Goal: Task Accomplishment & Management: Use online tool/utility

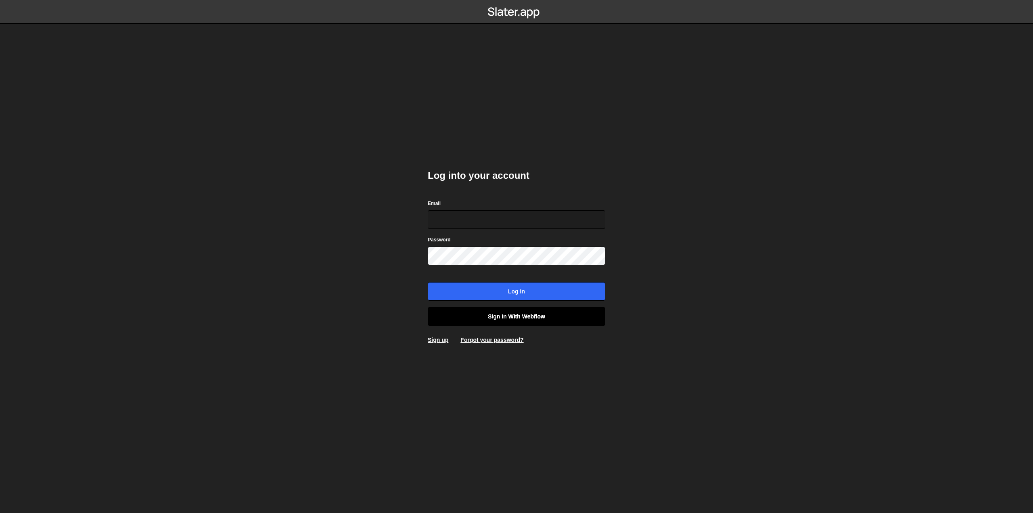
click at [485, 313] on link "Sign in with Webflow" at bounding box center [517, 316] width 178 height 19
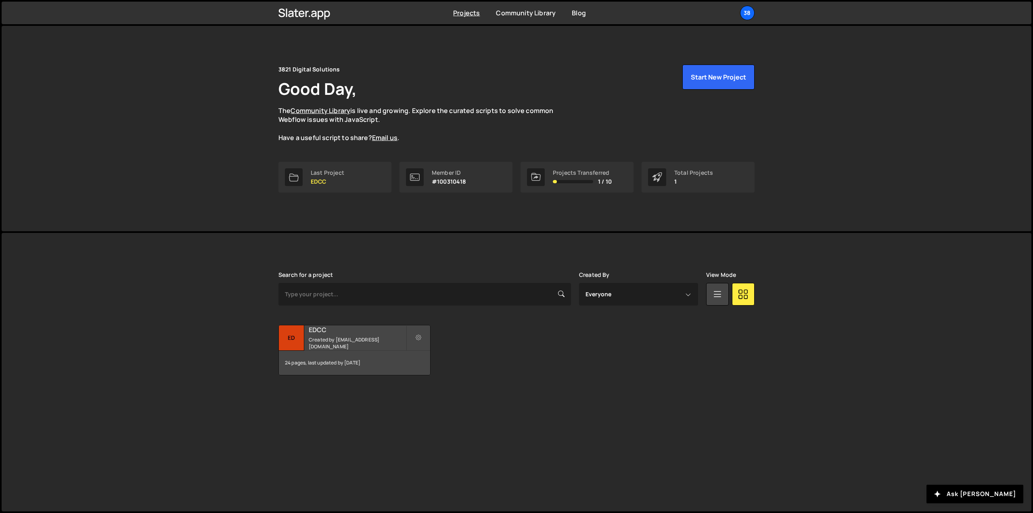
click at [338, 343] on small "Created by mpeterson@3821digitalsolutions.com" at bounding box center [357, 343] width 97 height 14
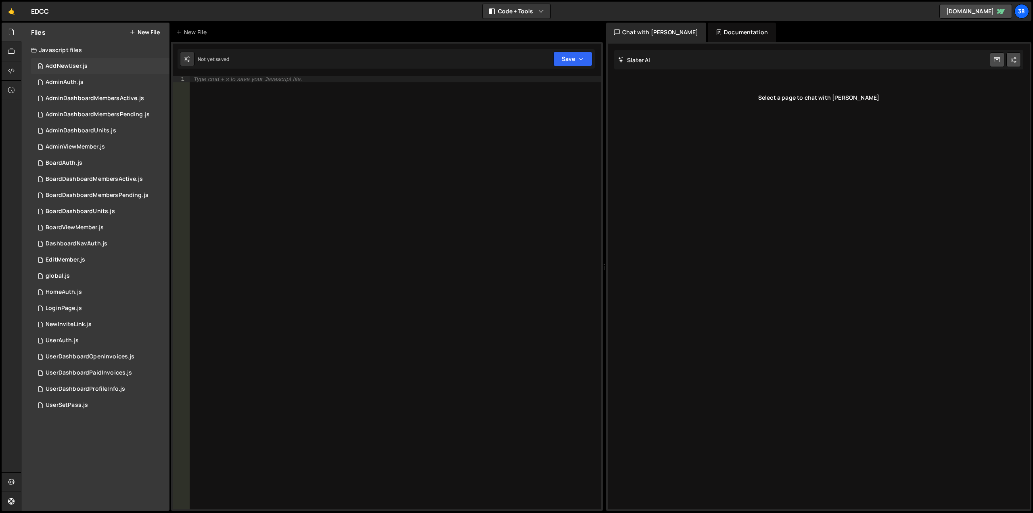
click at [54, 69] on div "AddNewUser.js" at bounding box center [67, 66] width 42 height 7
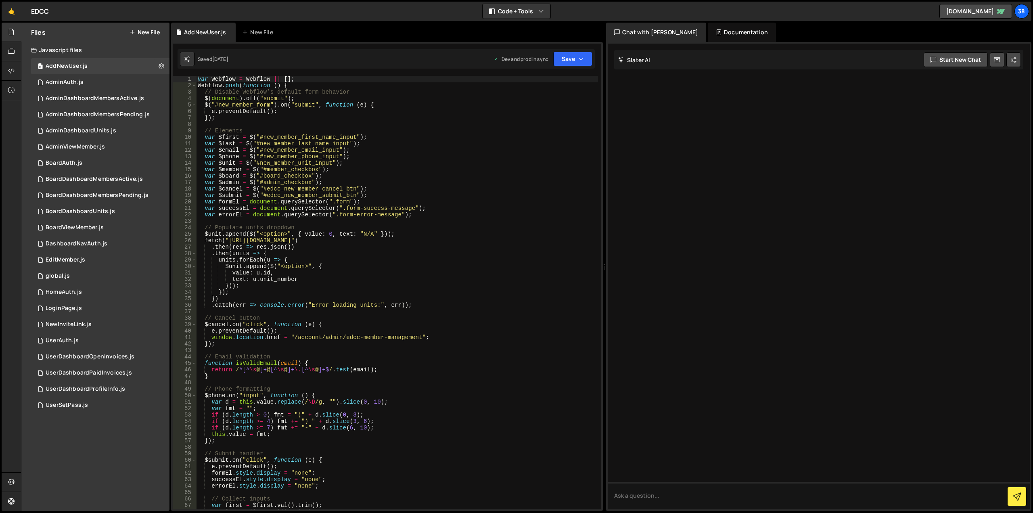
click at [316, 234] on div "var Webflow = Webflow || [ ] ; Webflow . push ( function ( ) { // Disable Webfl…" at bounding box center [397, 299] width 402 height 446
type textarea "});"
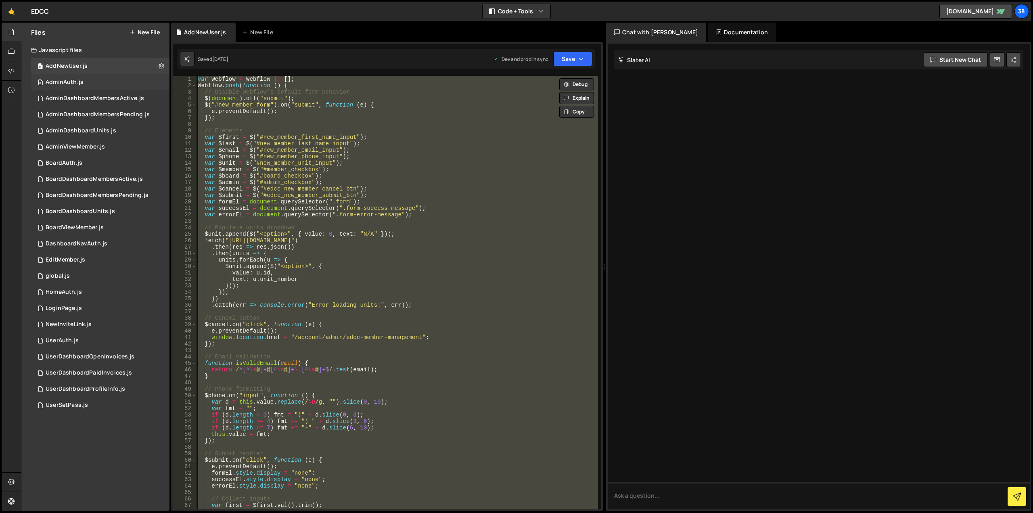
click at [68, 89] on div "0 AdminAuth.js 0" at bounding box center [100, 82] width 138 height 16
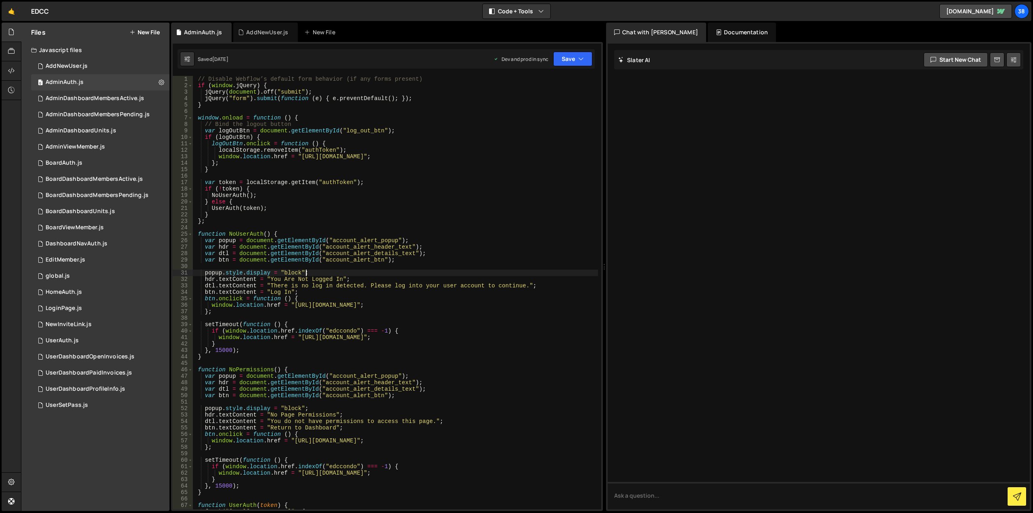
click at [312, 273] on div "// Disable Webflow’s default form behavior (if any forms present) if ( window .…" at bounding box center [395, 299] width 405 height 446
type textarea "}"
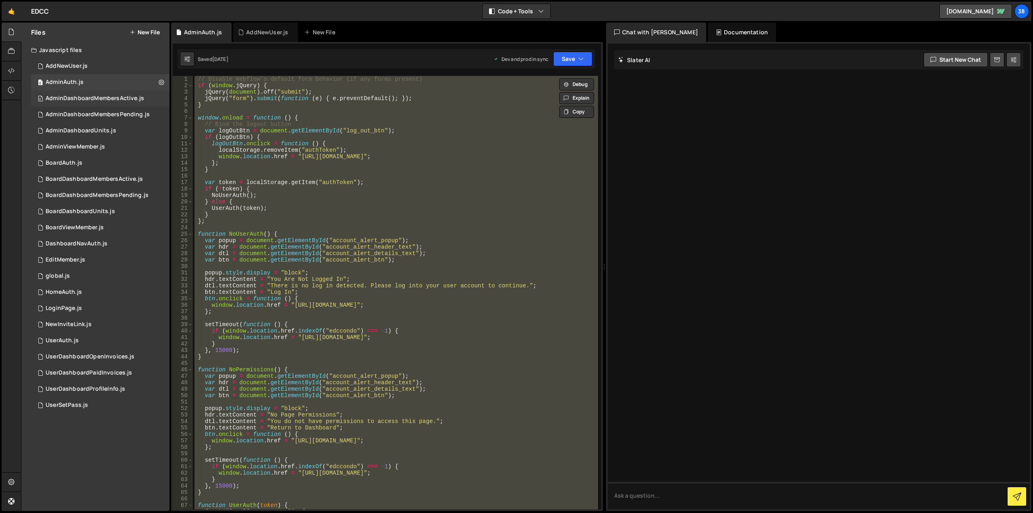
click at [96, 99] on div "AdminDashboardMembersActive.js" at bounding box center [95, 98] width 98 height 7
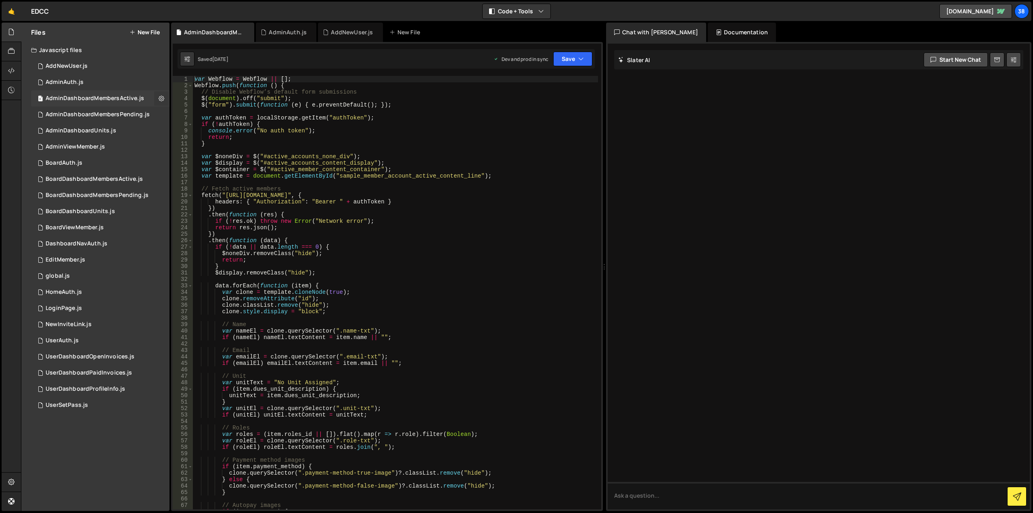
click at [159, 94] on icon at bounding box center [162, 98] width 6 height 8
type input "AdminDashboardMembersActive"
radio input "true"
click at [187, 115] on button "Edit File Settings" at bounding box center [210, 115] width 79 height 16
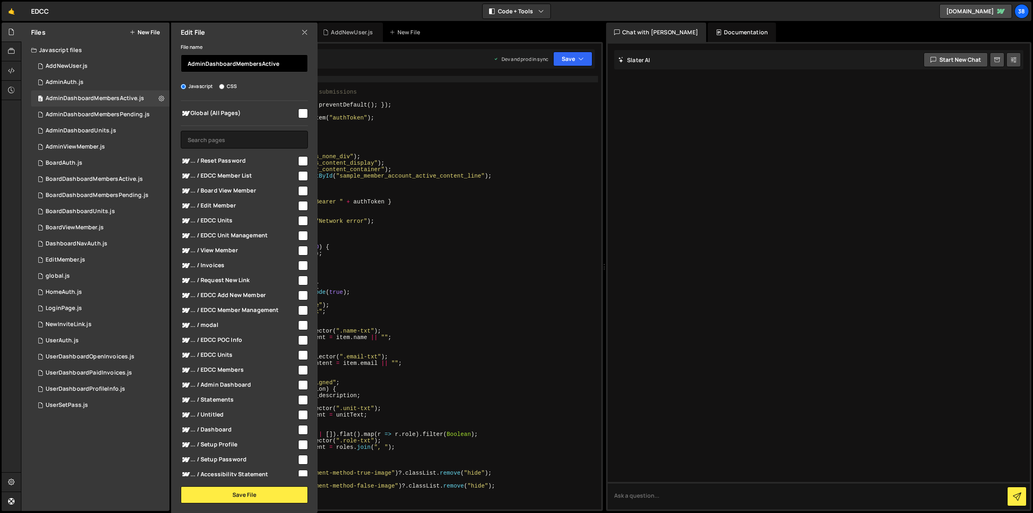
click at [222, 64] on input "AdminDashboardMembersActive" at bounding box center [244, 63] width 127 height 18
type textarea "headers: { "Authorization": "Bearer " + authToken }"
click at [429, 203] on div "var Webflow = Webflow || [ ] ; Webflow . push ( function ( ) { // Disable Webfl…" at bounding box center [395, 299] width 405 height 446
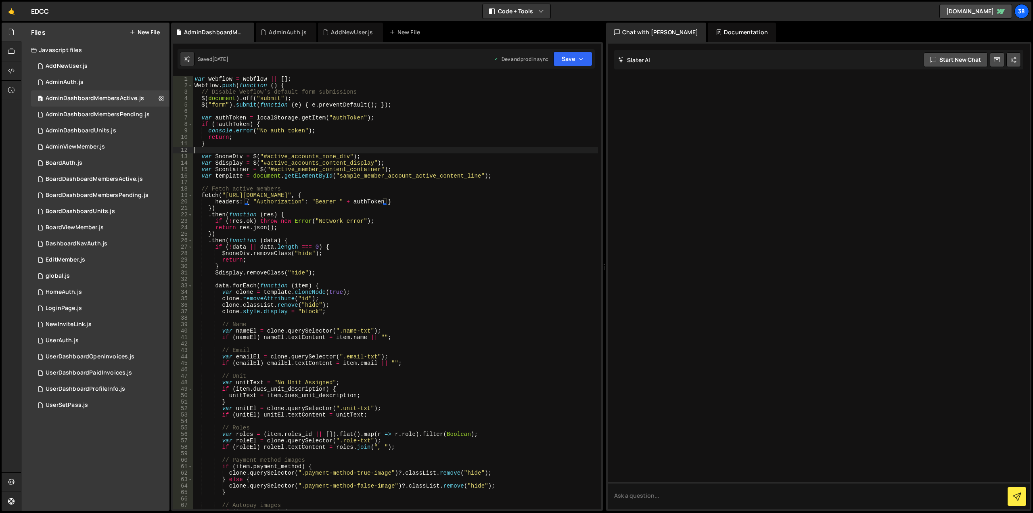
click at [325, 152] on div "var Webflow = Webflow || [ ] ; Webflow . push ( function ( ) { // Disable Webfl…" at bounding box center [395, 299] width 405 height 446
type textarea "});"
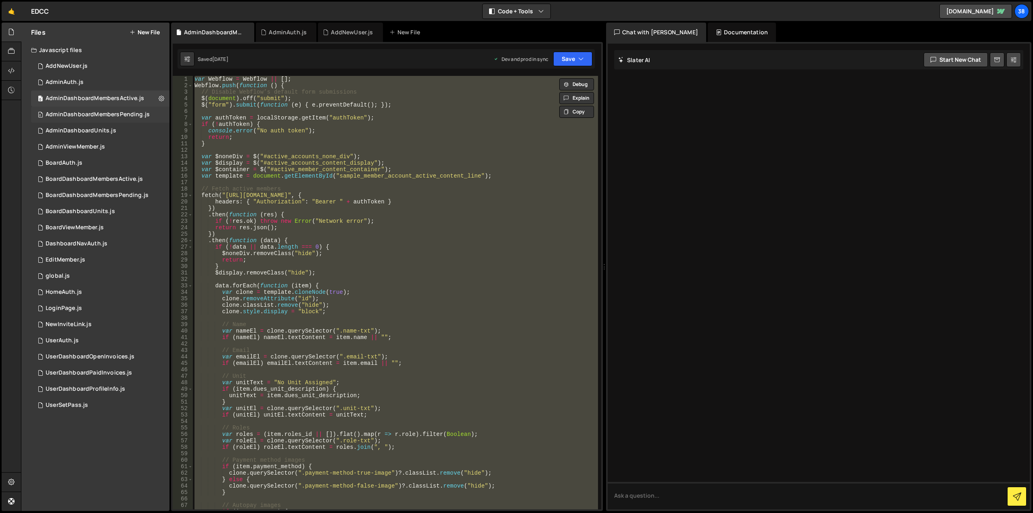
click at [153, 112] on div "0 AdminDashboardMembersPending.js 0" at bounding box center [100, 115] width 138 height 16
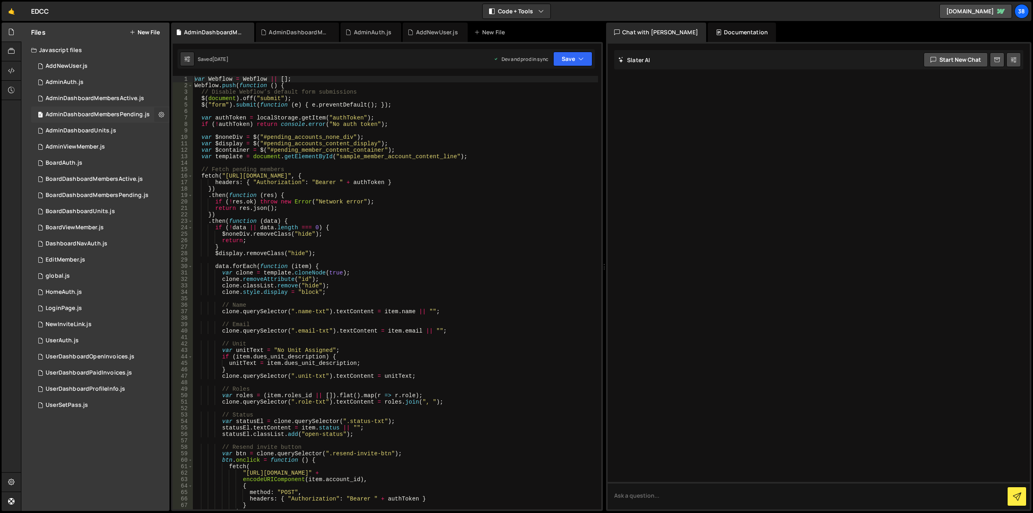
click at [161, 114] on icon at bounding box center [162, 115] width 6 height 8
type input "AdminDashboardMembersPending"
radio input "true"
click at [189, 130] on button "Edit File Settings" at bounding box center [210, 131] width 79 height 16
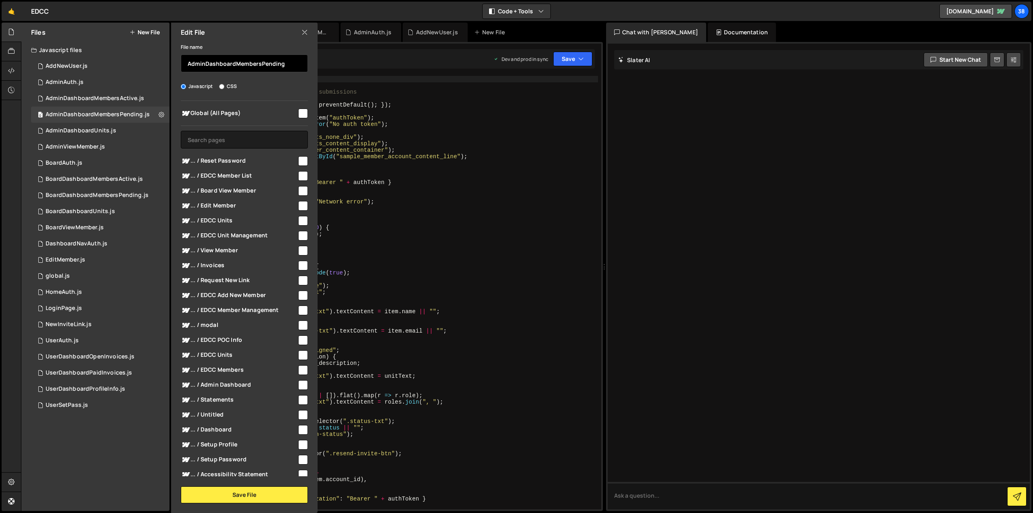
click at [234, 66] on input "AdminDashboardMembersPending" at bounding box center [244, 63] width 127 height 18
click at [494, 181] on div "var Webflow = Webflow || [ ] ; Webflow . push ( function ( ) { // Disable Webfl…" at bounding box center [395, 299] width 405 height 446
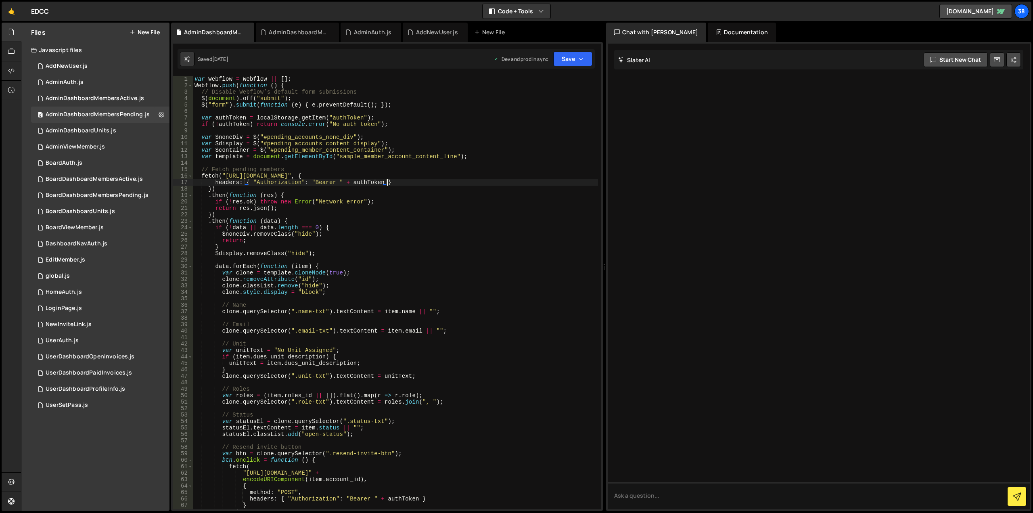
type textarea "});"
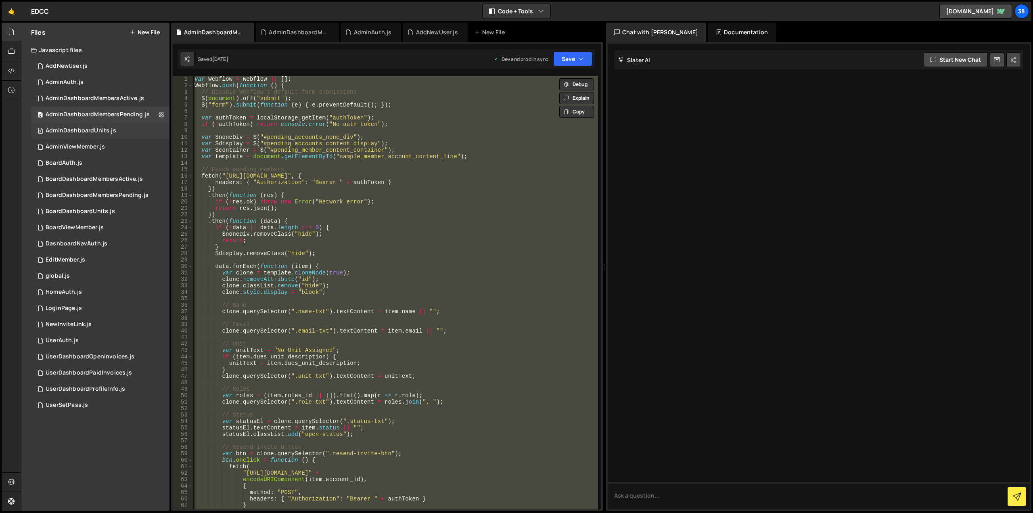
click at [109, 132] on div "AdminDashboardUnits.js" at bounding box center [81, 130] width 71 height 7
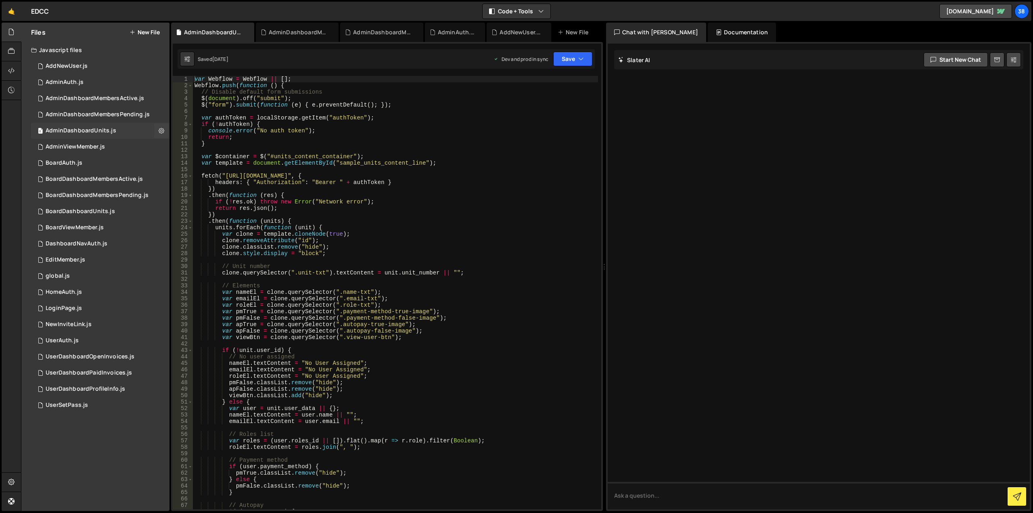
click at [100, 130] on div "AdminDashboardUnits.js" at bounding box center [81, 130] width 71 height 7
click at [163, 129] on icon at bounding box center [162, 131] width 6 height 8
click at [188, 144] on button "Edit File Settings" at bounding box center [210, 148] width 79 height 16
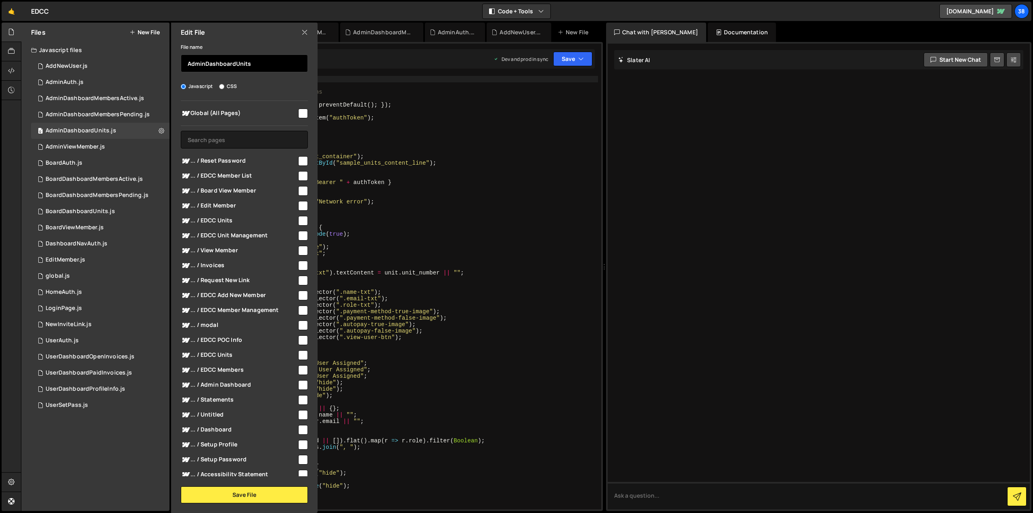
click at [228, 65] on input "AdminDashboardUnits" at bounding box center [244, 63] width 127 height 18
click at [479, 214] on div "var Webflow = Webflow || [ ] ; Webflow . push ( function ( ) { // Disable defau…" at bounding box center [395, 299] width 405 height 446
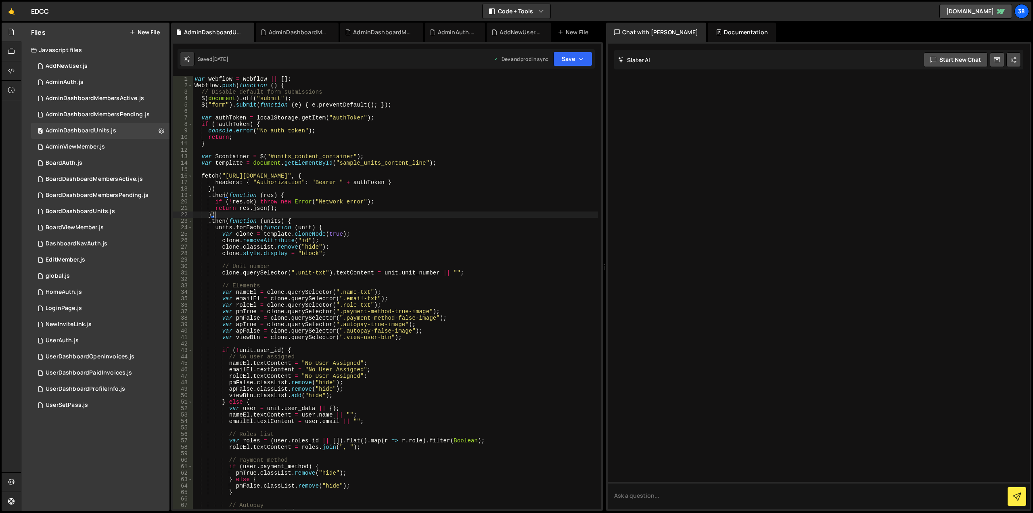
type textarea "});"
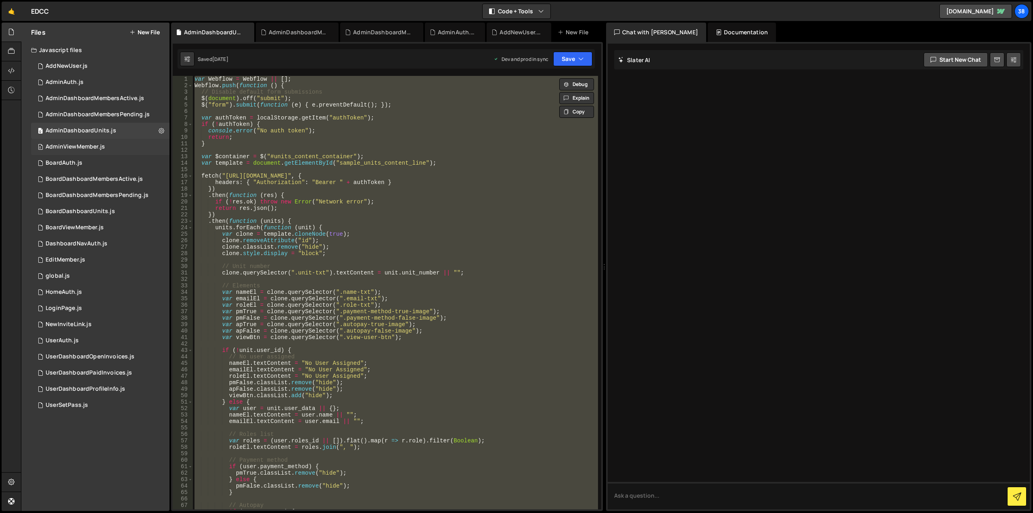
click at [79, 140] on div "0 AdminViewMember.js 0" at bounding box center [100, 147] width 138 height 16
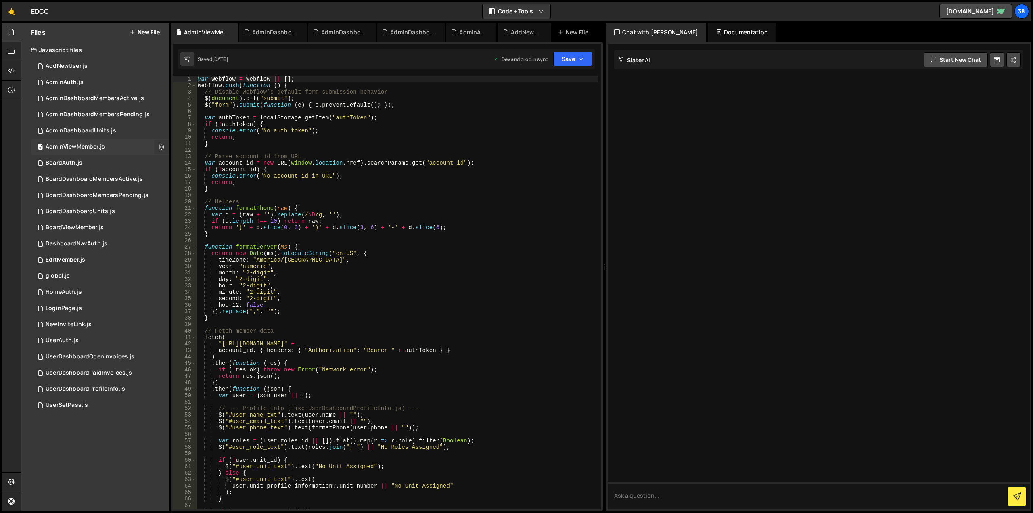
click at [160, 145] on icon at bounding box center [162, 147] width 6 height 8
click at [192, 165] on button "Edit File Settings" at bounding box center [210, 164] width 79 height 16
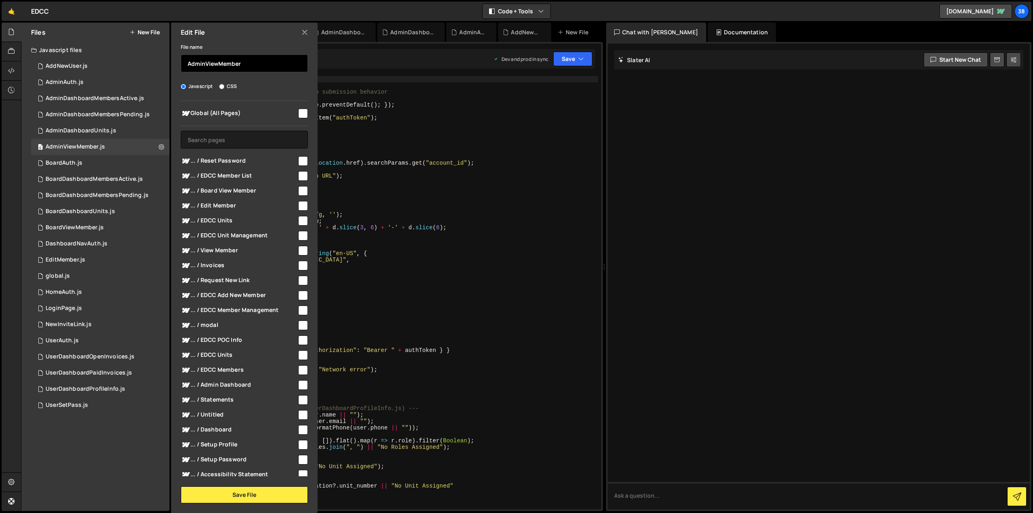
click at [209, 67] on input "AdminViewMember" at bounding box center [244, 63] width 127 height 18
click at [448, 180] on div "var Webflow = Webflow || [ ] ; Webflow . push ( function ( ) { // Disable Webfl…" at bounding box center [397, 299] width 402 height 446
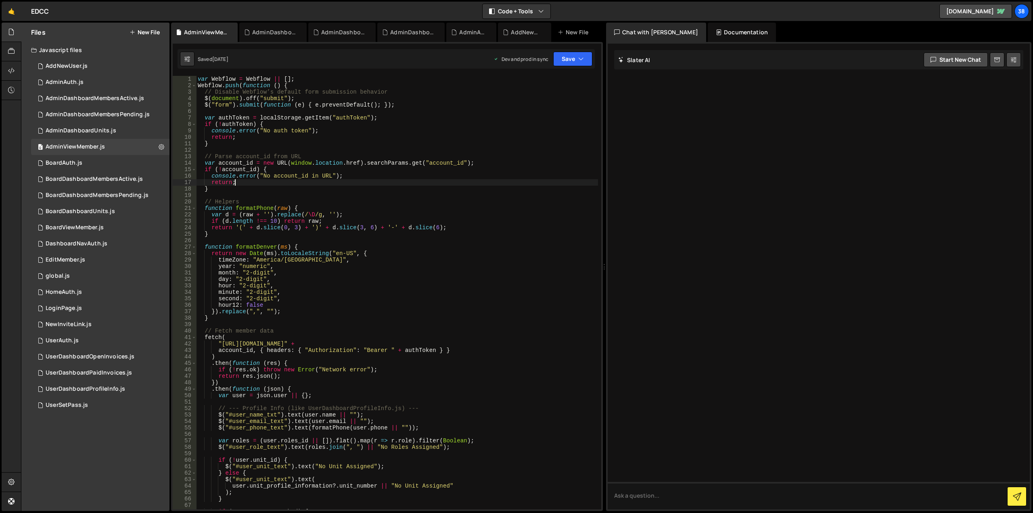
type textarea "});"
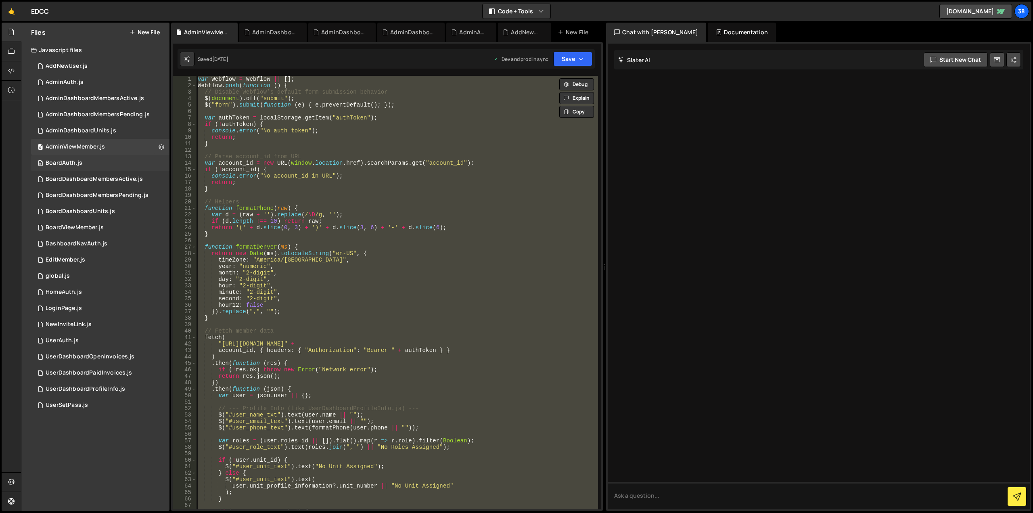
click at [76, 161] on div "BoardAuth.js" at bounding box center [64, 162] width 37 height 7
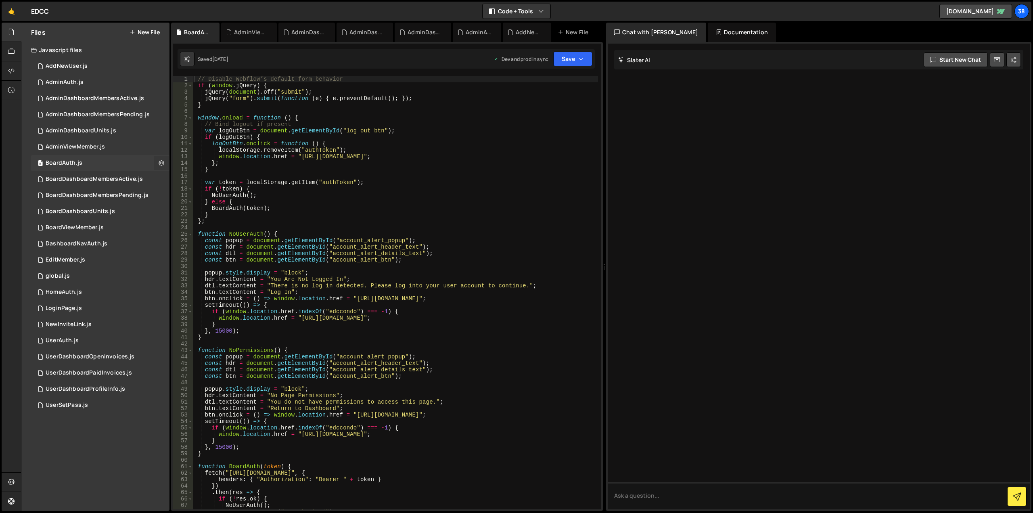
click at [163, 164] on icon at bounding box center [162, 163] width 6 height 8
click at [184, 177] on button "Edit File Settings" at bounding box center [210, 180] width 79 height 16
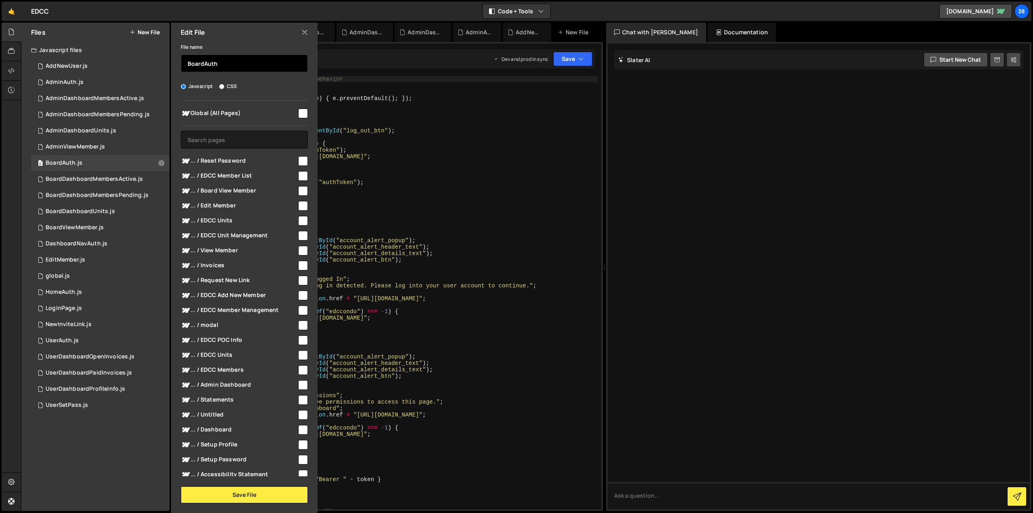
click at [219, 64] on input "BoardAuth" at bounding box center [244, 63] width 127 height 18
click at [395, 165] on div "// Disable Webflow’s default form behavior if ( window . jQuery ) { jQuery ( do…" at bounding box center [395, 299] width 405 height 446
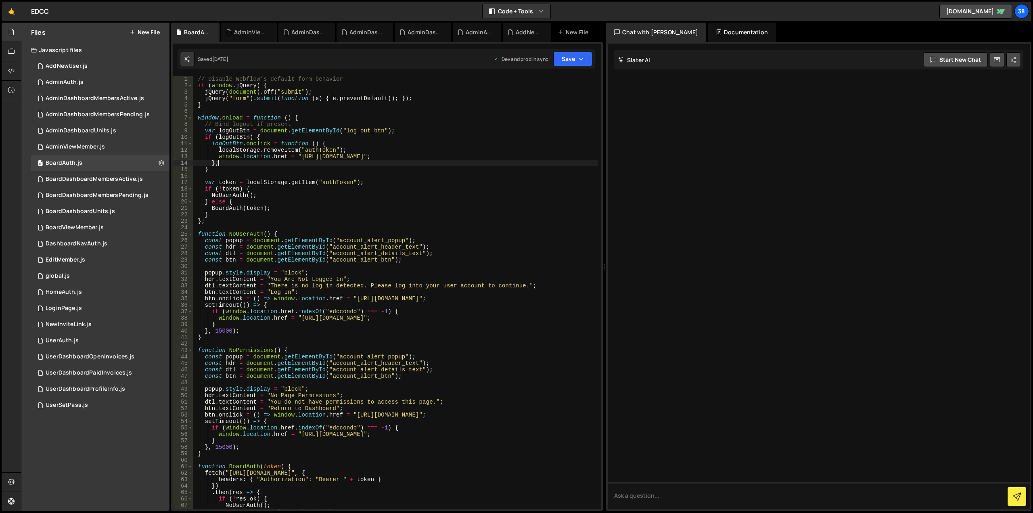
type textarea "}"
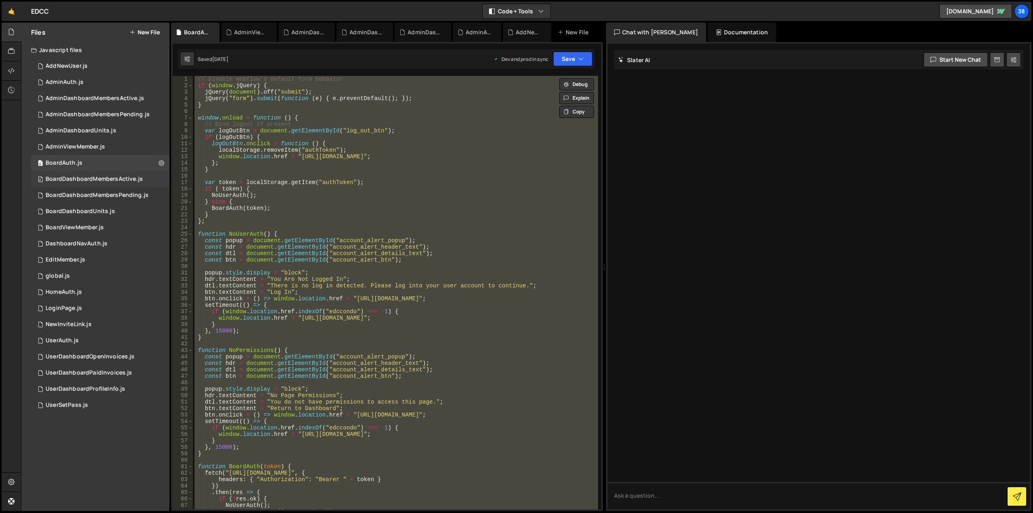
click at [65, 172] on div "0 BoardDashboardMembersActive.js 0" at bounding box center [100, 179] width 138 height 16
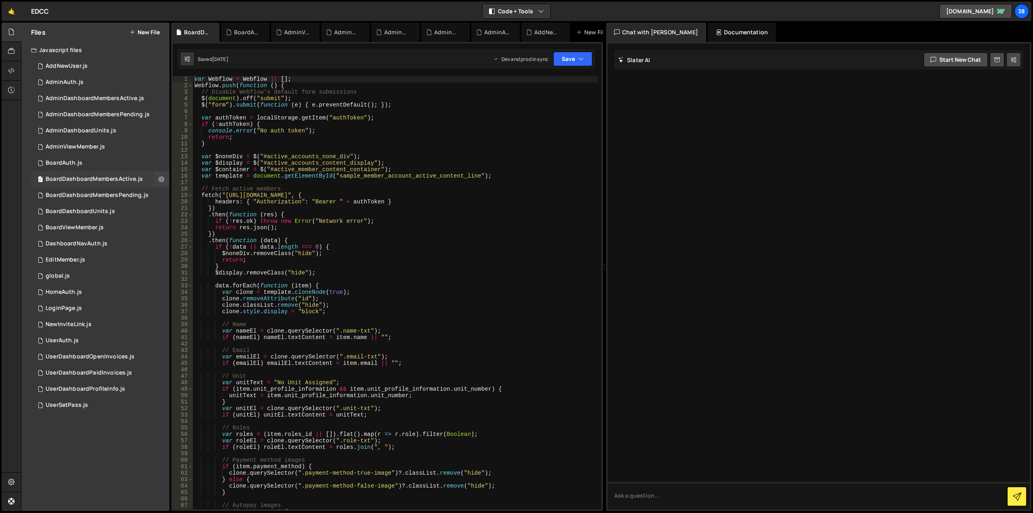
click at [68, 176] on div "BoardDashboardMembersActive.js" at bounding box center [94, 179] width 97 height 7
click at [162, 177] on icon at bounding box center [162, 179] width 6 height 8
type input "BoardDashboardMembersActive"
radio input "true"
click at [188, 197] on button "Edit File Settings" at bounding box center [210, 196] width 79 height 16
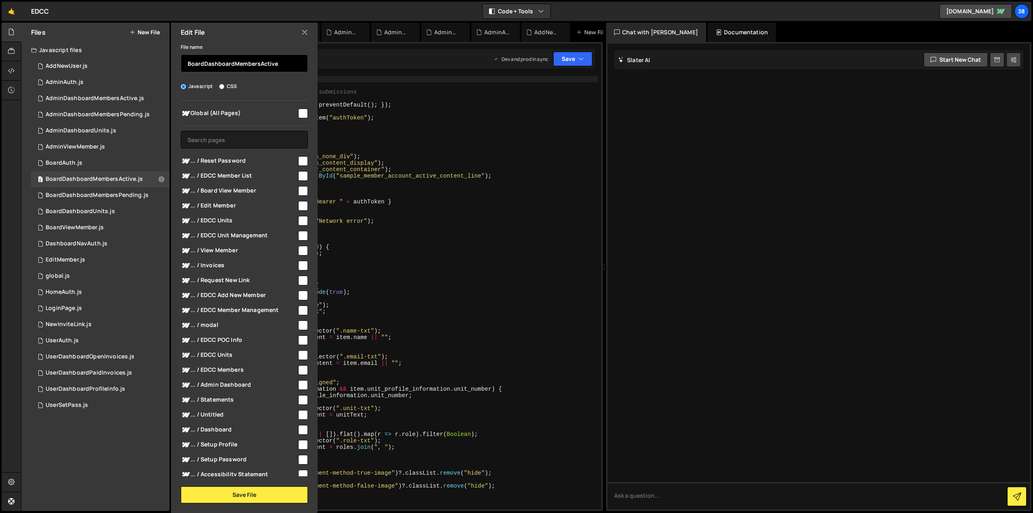
click at [227, 66] on input "BoardDashboardMembersActive" at bounding box center [244, 63] width 127 height 18
click at [472, 231] on div "var Webflow = Webflow || [ ] ; Webflow . push ( function ( ) { // Disable Webfl…" at bounding box center [395, 299] width 405 height 446
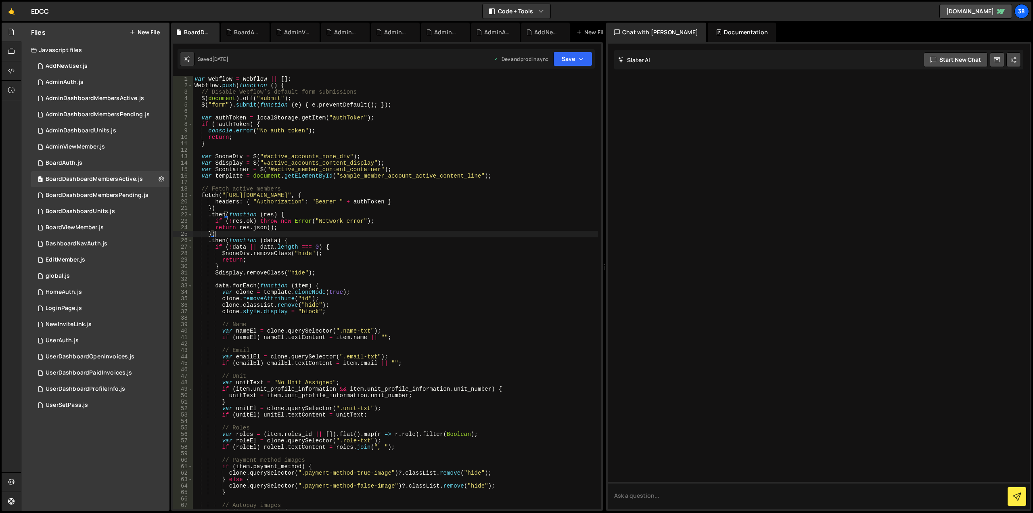
type textarea "});"
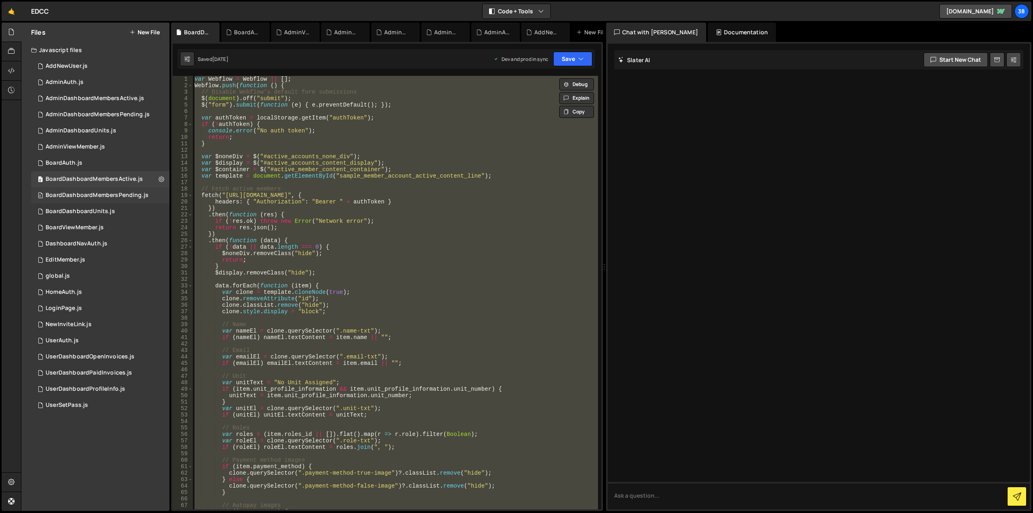
click at [132, 196] on div "BoardDashboardMembersPending.js" at bounding box center [97, 195] width 103 height 7
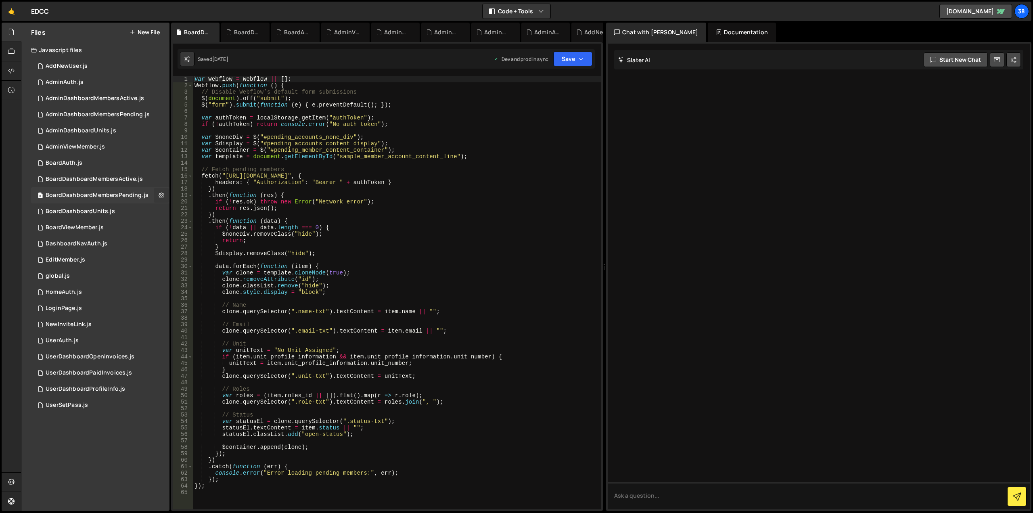
click at [159, 193] on icon at bounding box center [162, 195] width 6 height 8
type input "BoardDashboardMembersPending"
radio input "true"
click at [193, 207] on button "Edit File Settings" at bounding box center [210, 212] width 79 height 16
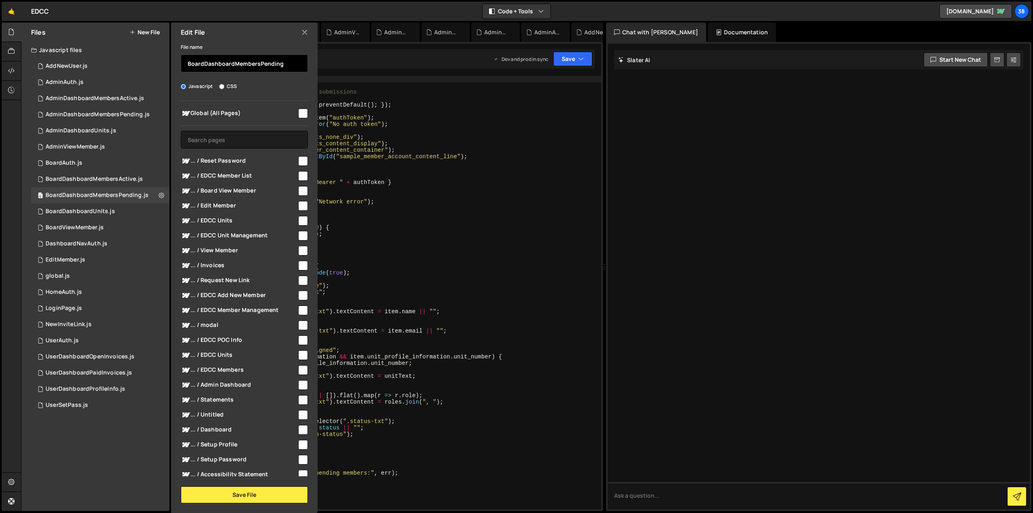
click at [217, 62] on input "BoardDashboardMembersPending" at bounding box center [244, 63] width 127 height 18
click at [216, 62] on input "BoardDashboardMembersPending" at bounding box center [244, 63] width 127 height 18
click at [500, 242] on div "var Webflow = Webflow || [ ] ; Webflow . push ( function ( ) { // Disable Webfl…" at bounding box center [397, 299] width 408 height 446
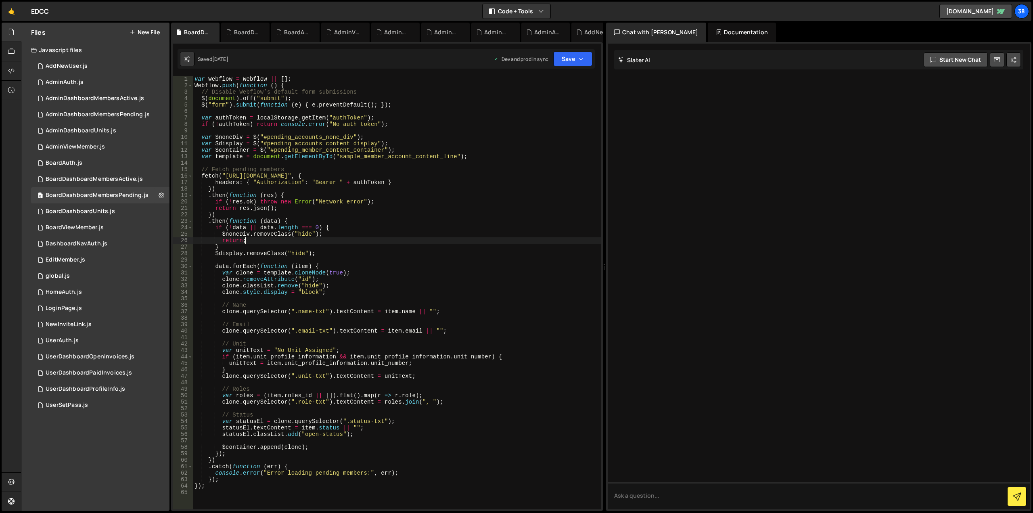
type textarea "});"
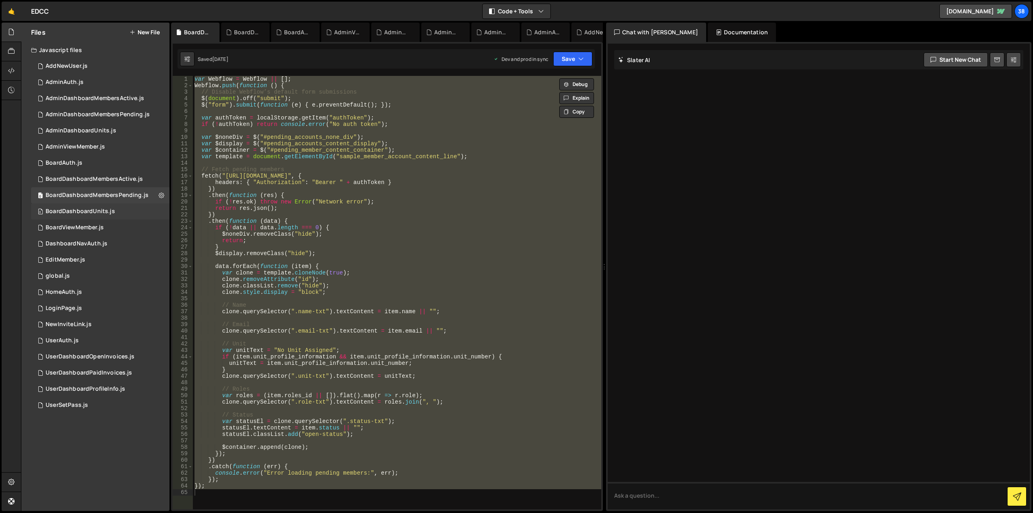
click at [109, 217] on div "0 BoardDashboardUnits.js 0" at bounding box center [100, 211] width 138 height 16
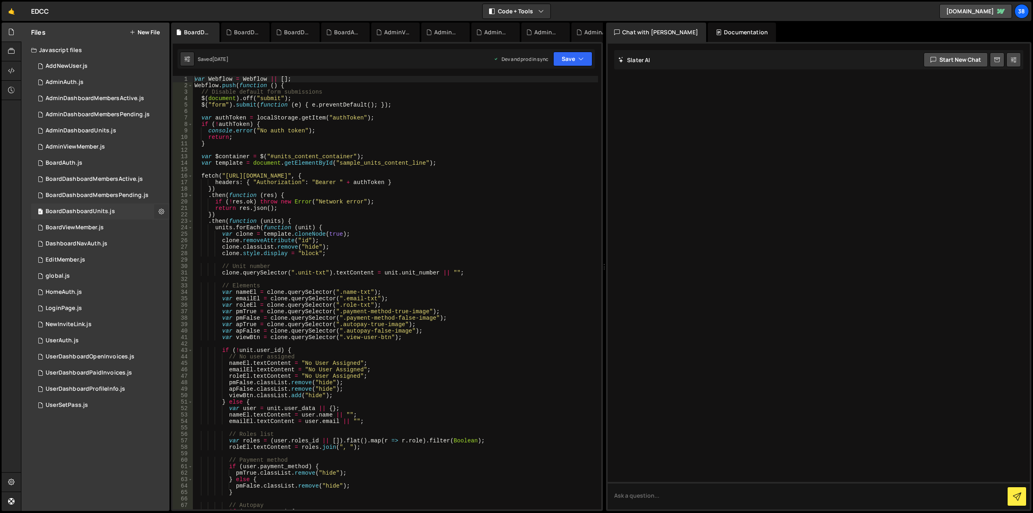
click at [163, 209] on icon at bounding box center [162, 211] width 6 height 8
type input "BoardDashboardUnits"
radio input "true"
click at [194, 224] on button "Edit File Settings" at bounding box center [210, 228] width 79 height 16
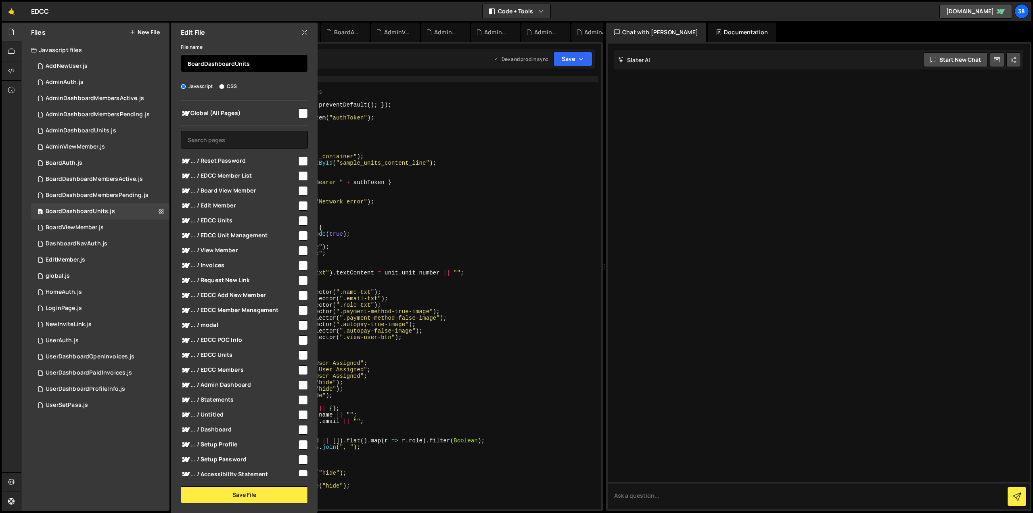
click at [232, 69] on input "BoardDashboardUnits" at bounding box center [244, 63] width 127 height 18
click at [516, 191] on div "var Webflow = Webflow || [ ] ; Webflow . push ( function ( ) { // Disable defau…" at bounding box center [395, 299] width 405 height 446
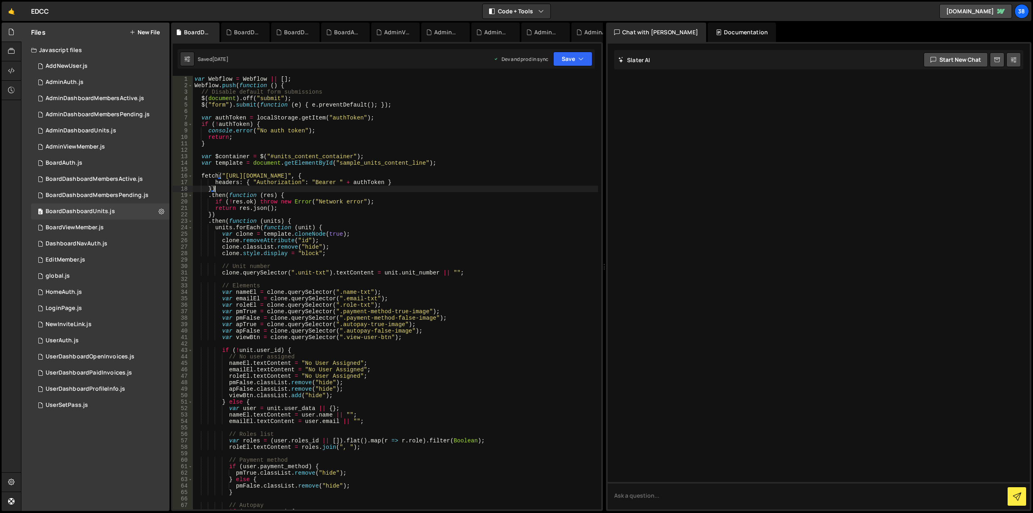
type textarea "});"
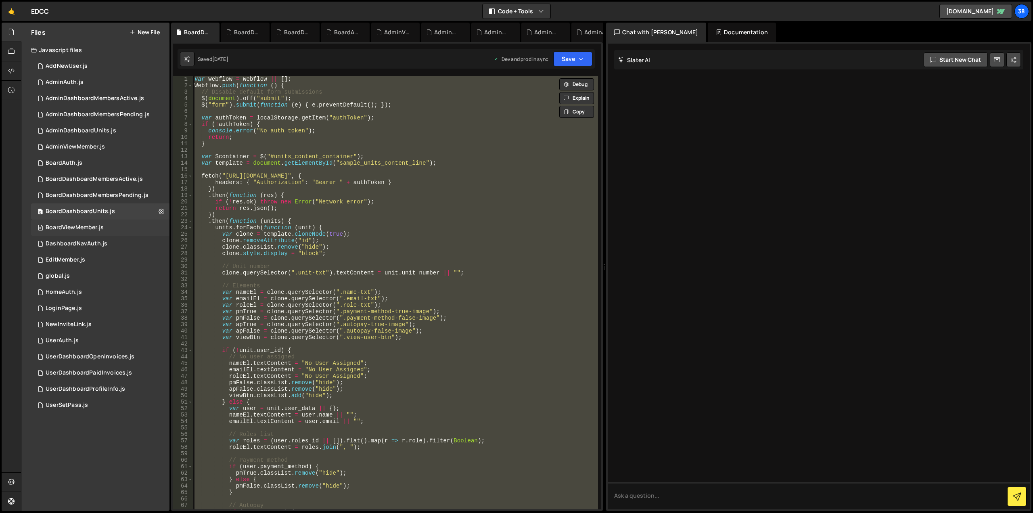
click at [86, 226] on div "BoardViewMember.js" at bounding box center [75, 227] width 58 height 7
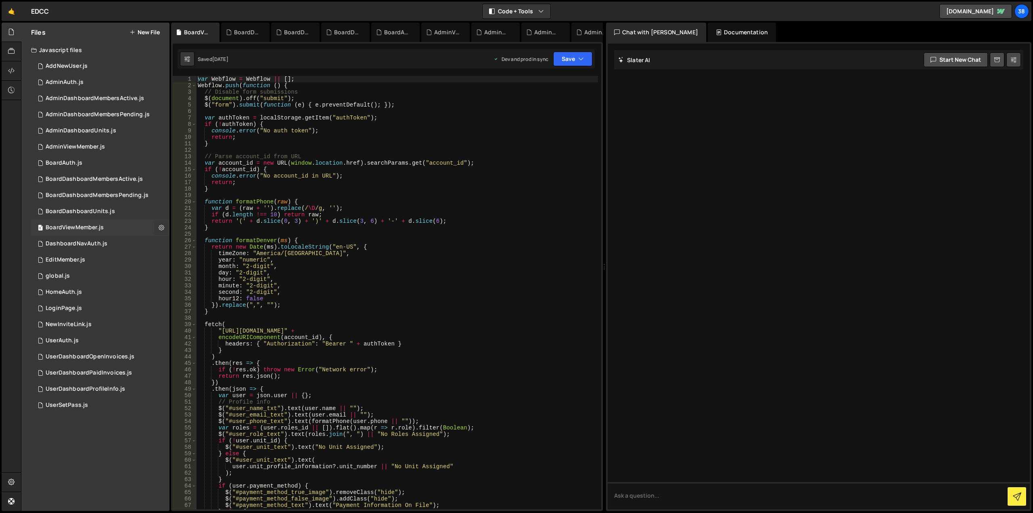
click at [159, 228] on icon at bounding box center [162, 228] width 6 height 8
type input "BoardViewMember"
radio input "true"
click at [193, 244] on button "Edit File Settings" at bounding box center [210, 244] width 79 height 16
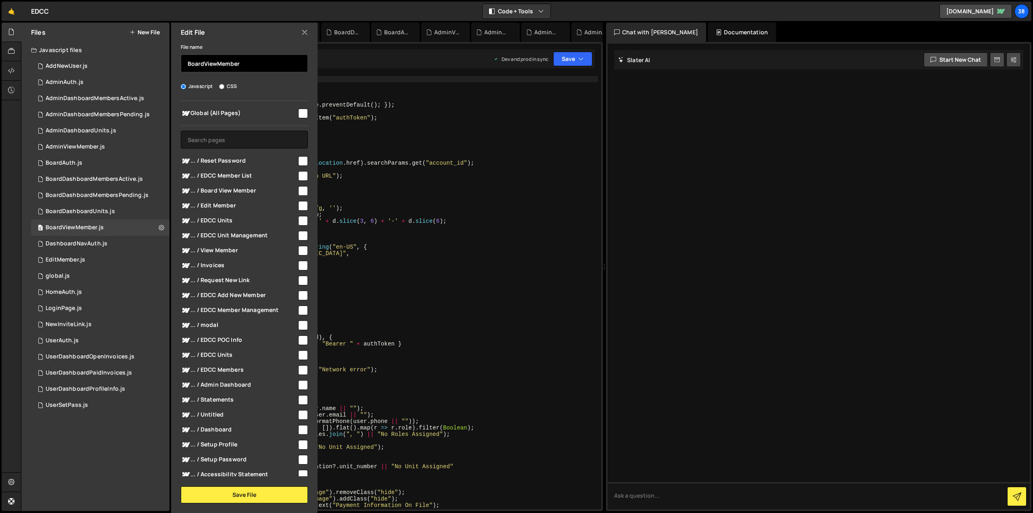
click at [214, 64] on input "BoardViewMember" at bounding box center [244, 63] width 127 height 18
click at [454, 219] on div "var Webflow = Webflow || [ ] ; Webflow . push ( function ( ) { // Disable form …" at bounding box center [397, 299] width 402 height 446
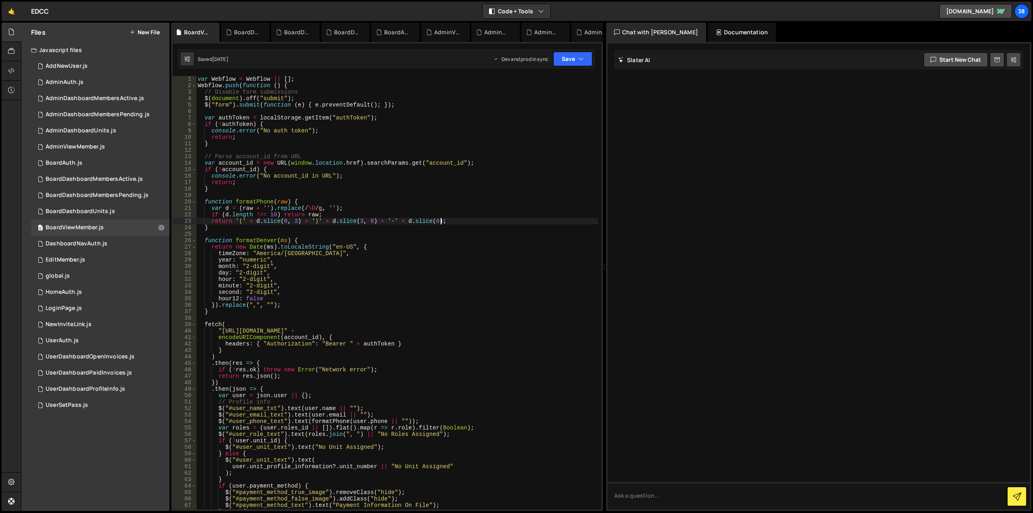
type textarea "});"
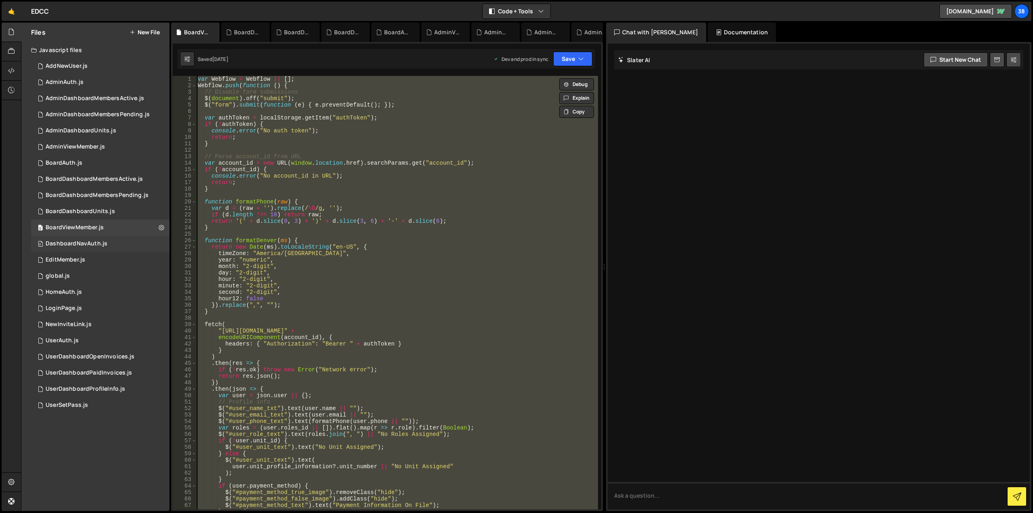
click at [89, 239] on div "0 DashboardNavAuth.js 0" at bounding box center [100, 244] width 138 height 16
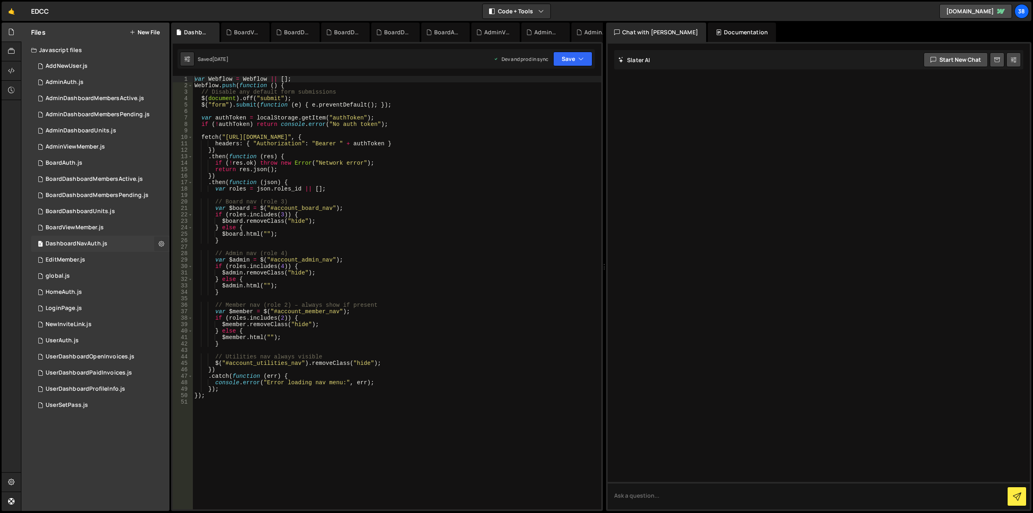
click at [160, 241] on icon at bounding box center [162, 244] width 6 height 8
click at [186, 254] on button "Edit File Settings" at bounding box center [210, 261] width 79 height 16
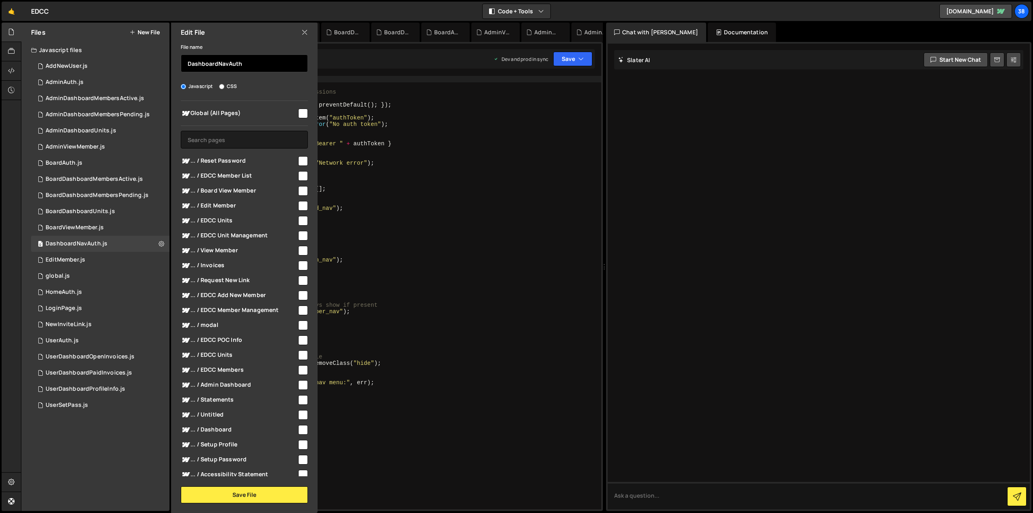
click at [219, 61] on input "DashboardNavAuth" at bounding box center [244, 63] width 127 height 18
click at [423, 240] on div "var Webflow = Webflow || [ ] ; Webflow . push ( function ( ) { // Disable any d…" at bounding box center [397, 299] width 408 height 446
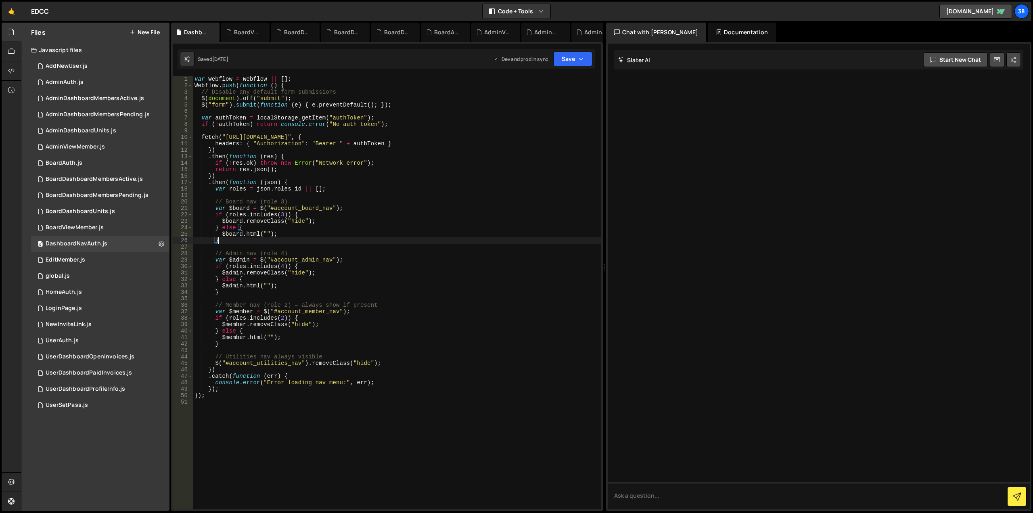
type textarea "});"
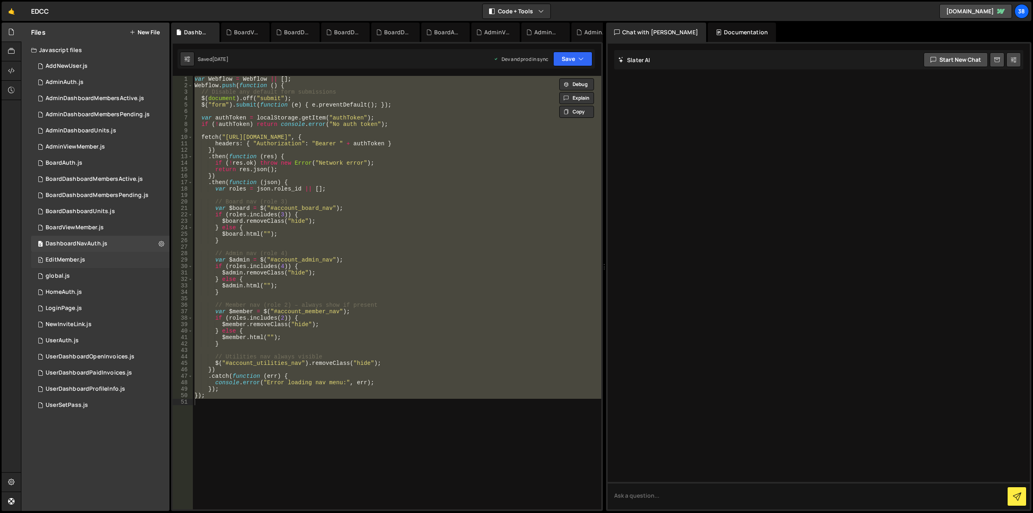
click at [89, 259] on div "0 EditMember.js 0" at bounding box center [100, 260] width 138 height 16
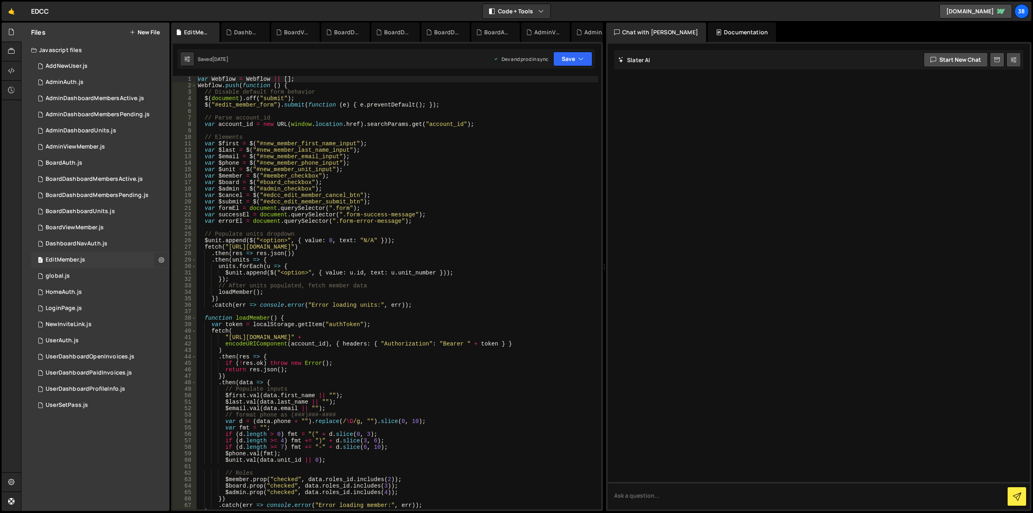
click at [161, 261] on icon at bounding box center [162, 260] width 6 height 8
type input "EditMember"
radio input "true"
click at [190, 276] on button "Edit File Settings" at bounding box center [210, 277] width 79 height 16
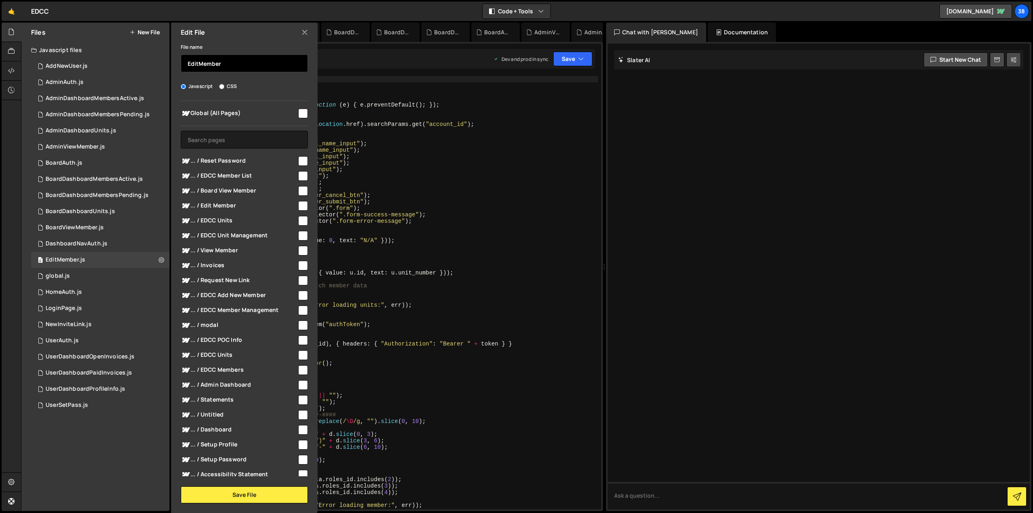
click at [226, 67] on input "EditMember" at bounding box center [244, 63] width 127 height 18
click at [391, 274] on div "var Webflow = Webflow || [ ] ; Webflow . push ( function ( ) { // Disable defau…" at bounding box center [397, 299] width 402 height 446
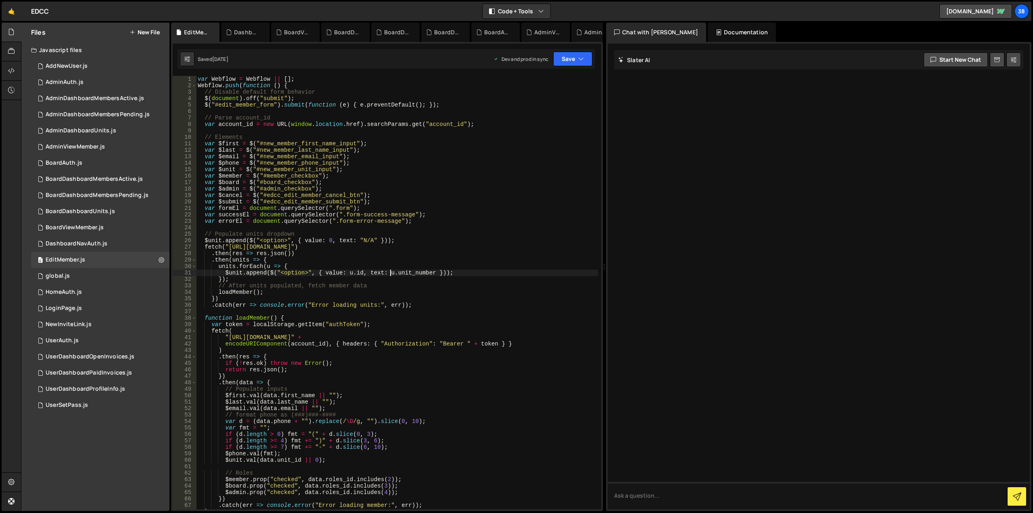
type textarea "});"
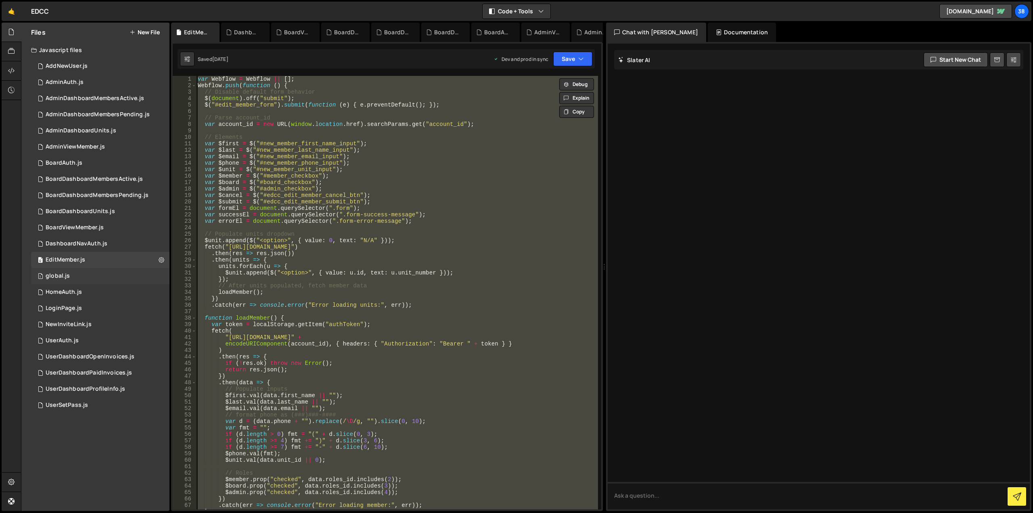
click at [117, 273] on div "1 global.js 0" at bounding box center [100, 276] width 138 height 16
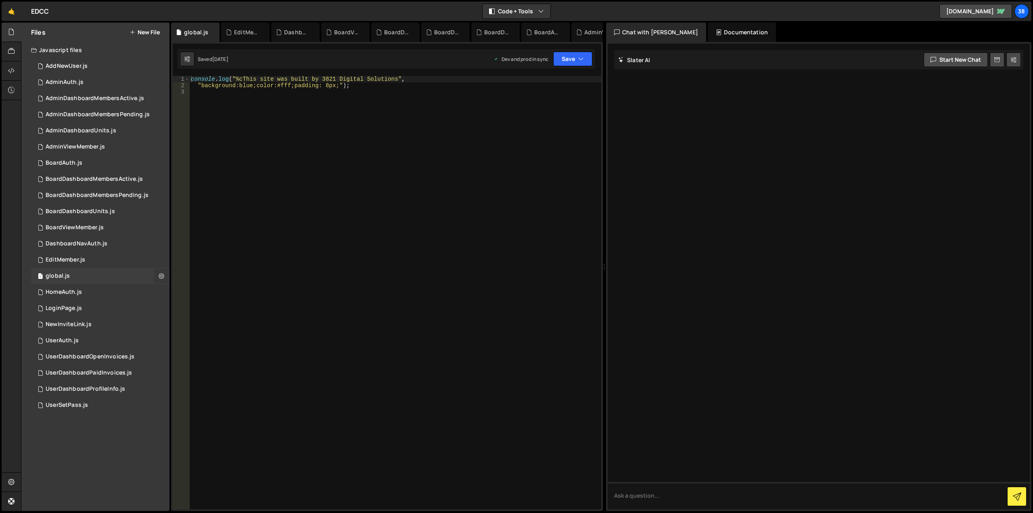
click at [161, 276] on icon at bounding box center [162, 276] width 6 height 8
click at [136, 288] on div "0 HomeAuth.js 0" at bounding box center [100, 292] width 138 height 16
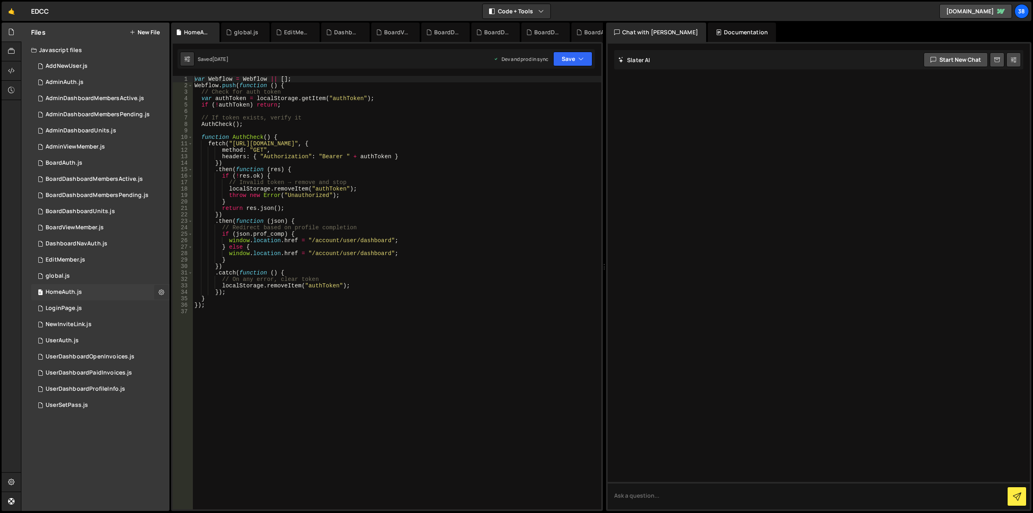
click at [163, 291] on icon at bounding box center [162, 292] width 6 height 8
type input "HomeAuth"
radio input "true"
click at [181, 310] on button "Edit File Settings" at bounding box center [210, 309] width 79 height 16
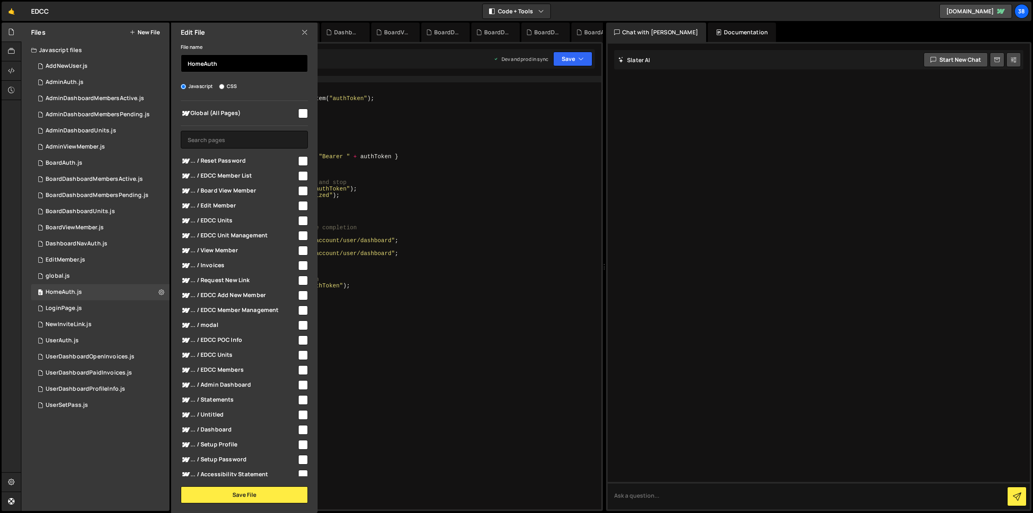
click at [207, 68] on input "HomeAuth" at bounding box center [244, 63] width 127 height 18
click at [340, 304] on div "var Webflow = Webflow || [ ] ; Webflow . push ( function ( ) { // Check for aut…" at bounding box center [397, 299] width 408 height 446
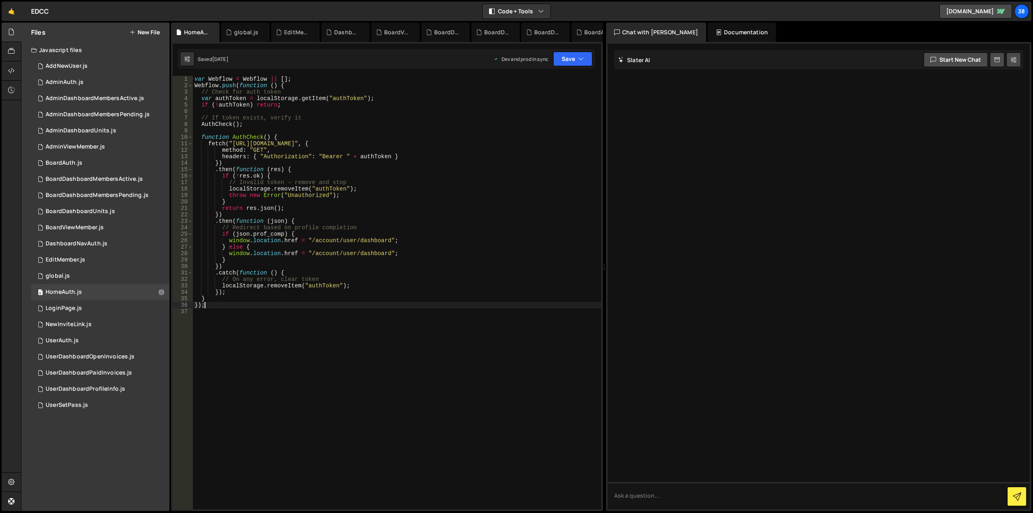
type textarea "});"
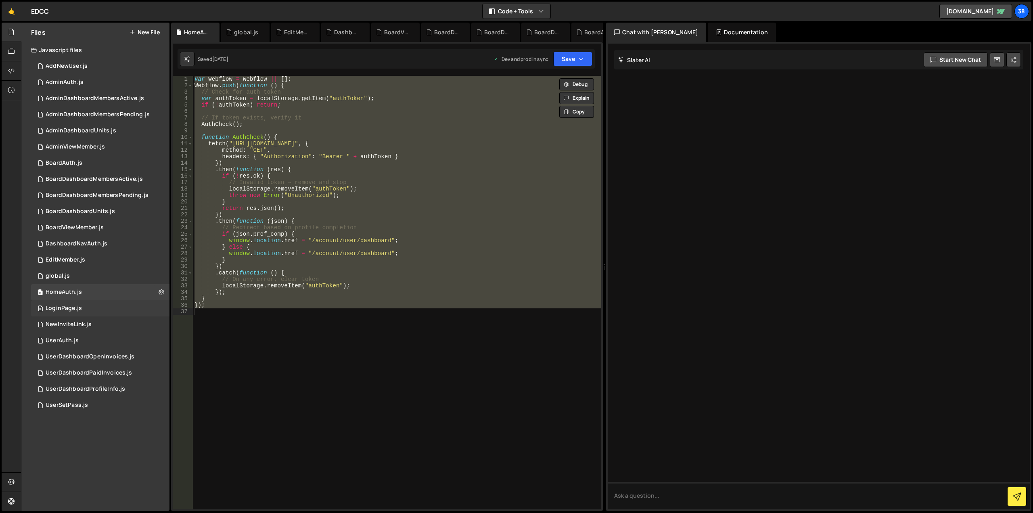
click at [75, 315] on div "0 LoginPage.js 0" at bounding box center [100, 308] width 138 height 16
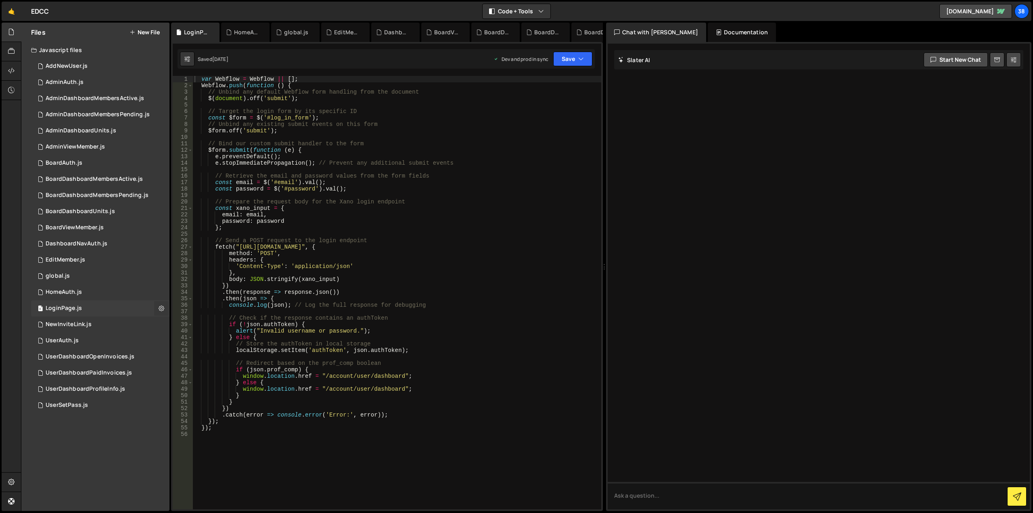
click at [159, 305] on icon at bounding box center [162, 308] width 6 height 8
click at [186, 323] on button "Edit File Settings" at bounding box center [210, 325] width 79 height 16
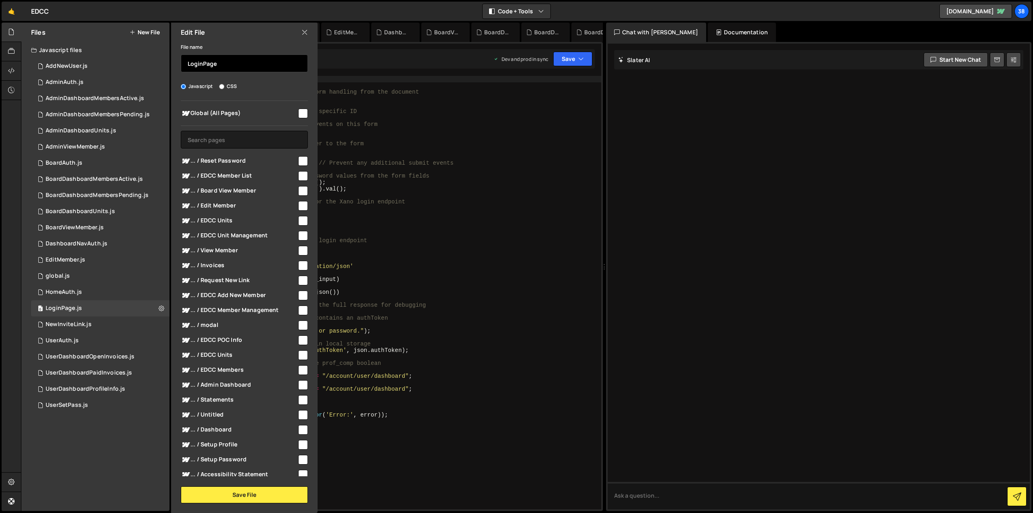
click at [213, 67] on input "LoginPage" at bounding box center [244, 63] width 127 height 18
click at [429, 310] on div "var Webflow = Webflow || [ ] ; Webflow . push ( function ( ) { // Unbind any de…" at bounding box center [397, 299] width 408 height 446
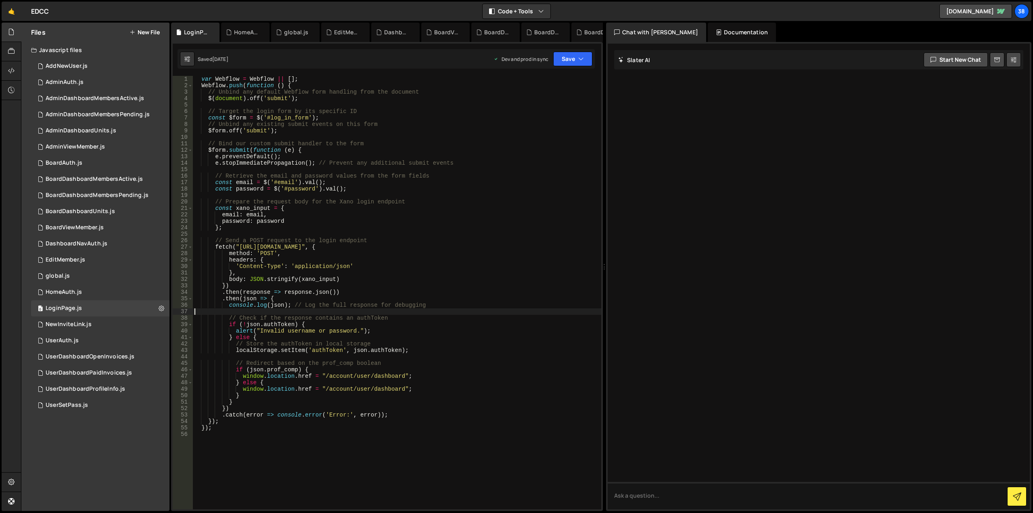
type textarea "});"
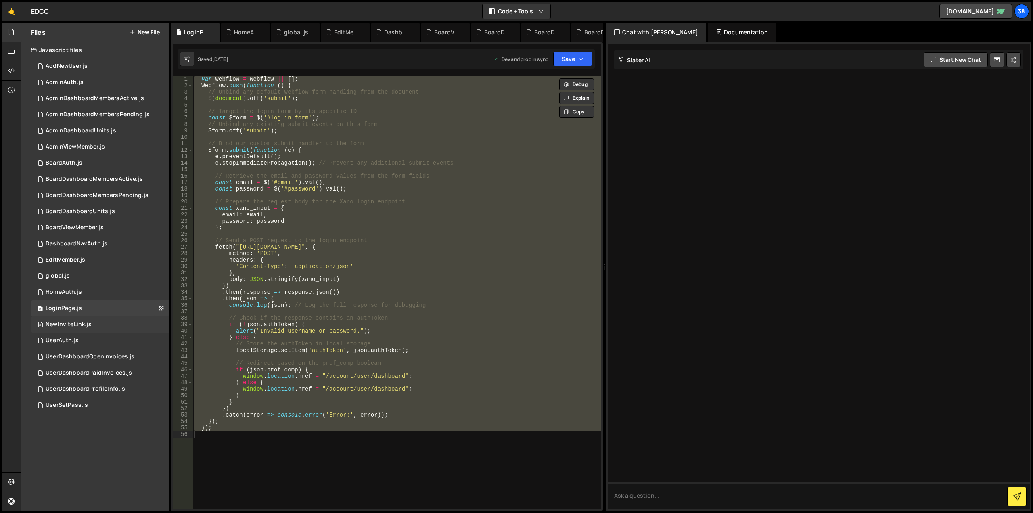
click at [95, 330] on div "0 NewInviteLink.js 0" at bounding box center [100, 324] width 138 height 16
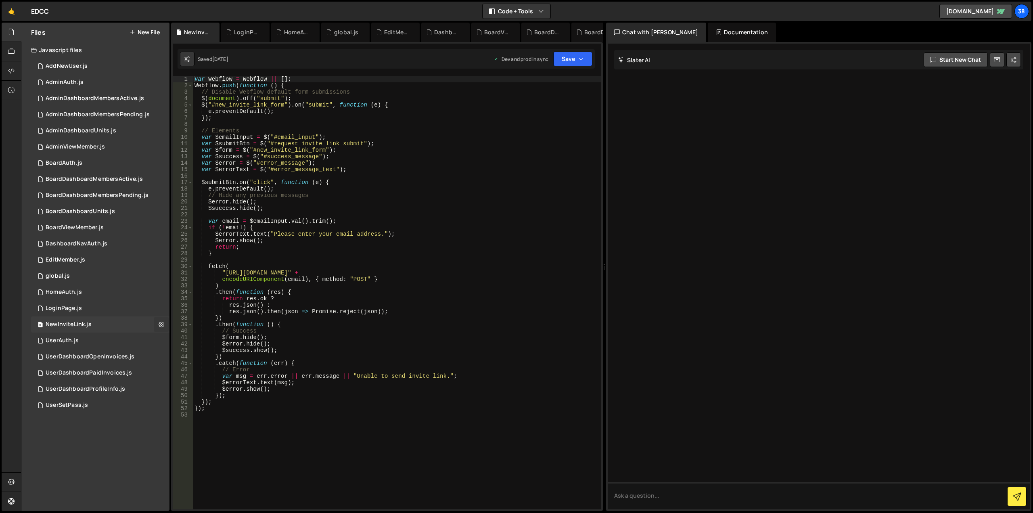
click at [162, 324] on icon at bounding box center [162, 324] width 6 height 8
type input "NewInviteLink"
radio input "true"
click at [187, 340] on button "Edit File Settings" at bounding box center [210, 341] width 79 height 16
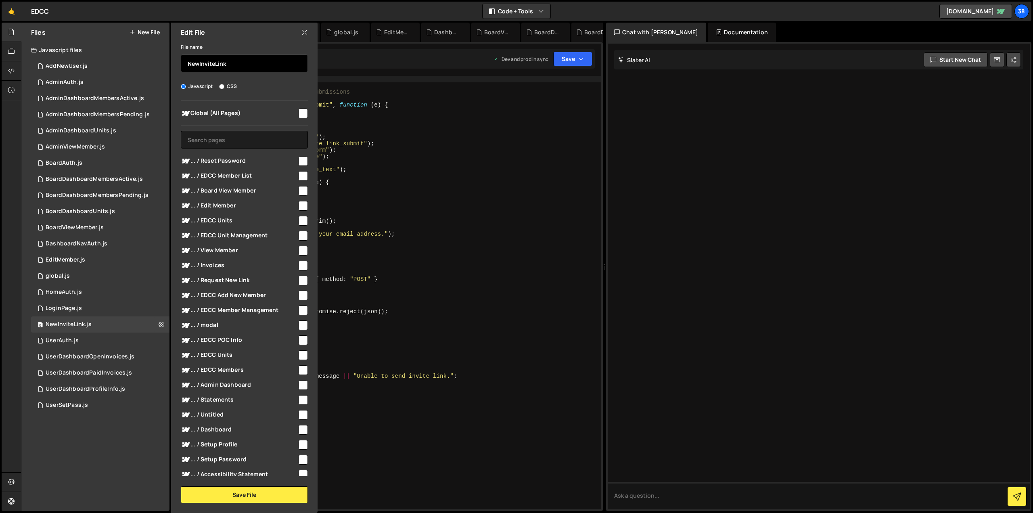
click at [240, 61] on input "NewInviteLink" at bounding box center [244, 63] width 127 height 18
click at [546, 333] on div "var Webflow = Webflow || [ ] ; Webflow . push ( function ( ) { // Disable Webfl…" at bounding box center [397, 299] width 408 height 446
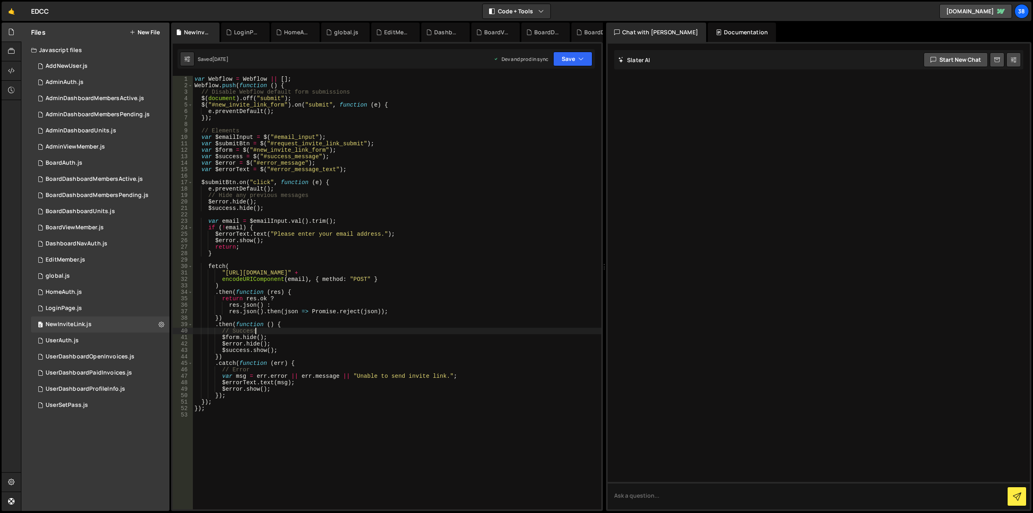
type textarea "});"
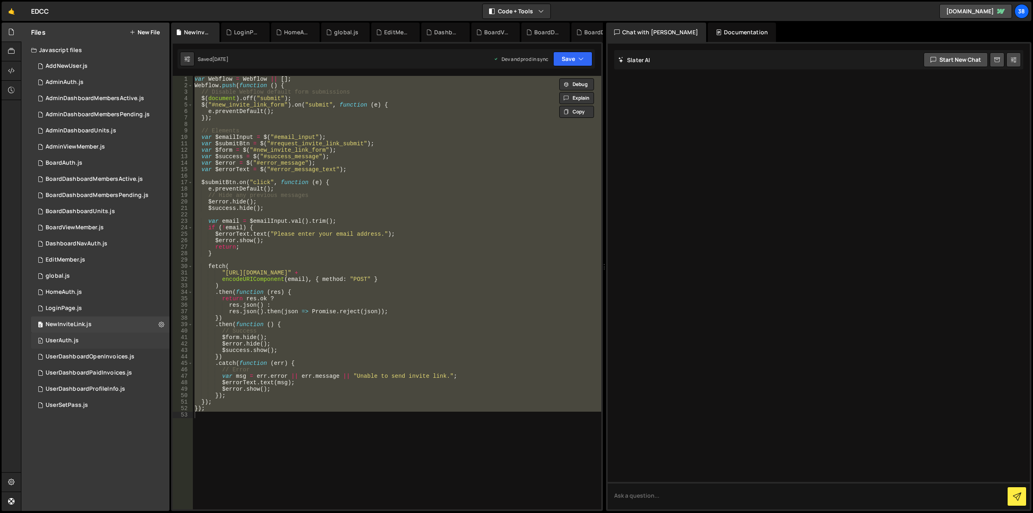
click at [65, 336] on div "0 UserAuth.js 0" at bounding box center [100, 340] width 138 height 16
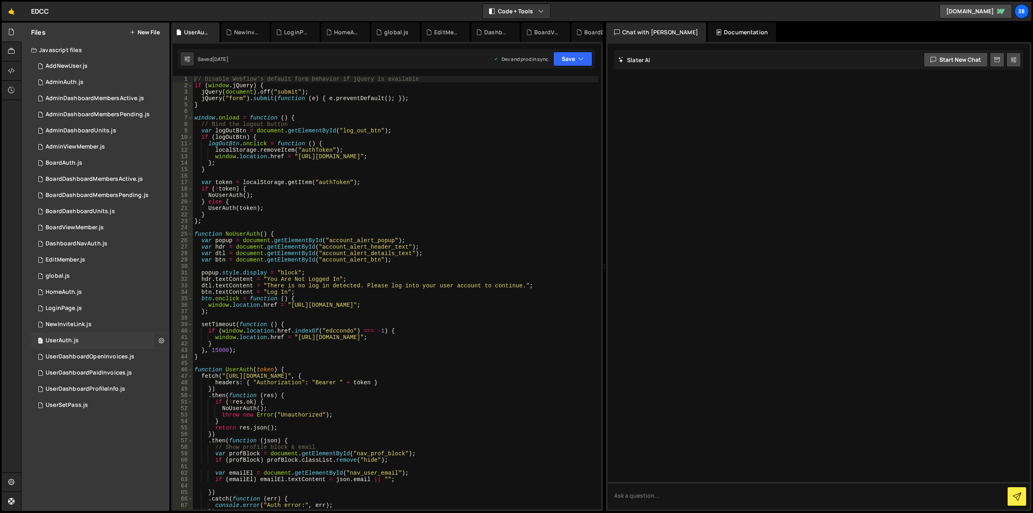
click at [157, 340] on button at bounding box center [161, 340] width 15 height 15
click at [181, 354] on button "Edit File Settings" at bounding box center [210, 357] width 79 height 16
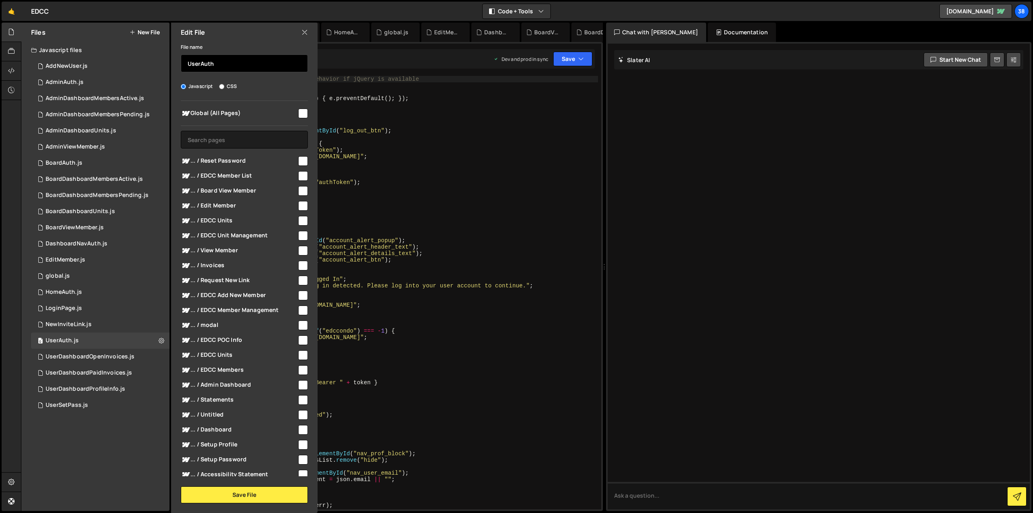
click at [229, 67] on input "UserAuth" at bounding box center [244, 63] width 127 height 18
click at [472, 296] on div "// Disable Webflow’s default form behavior if jQuery is available if ( window .…" at bounding box center [395, 299] width 405 height 446
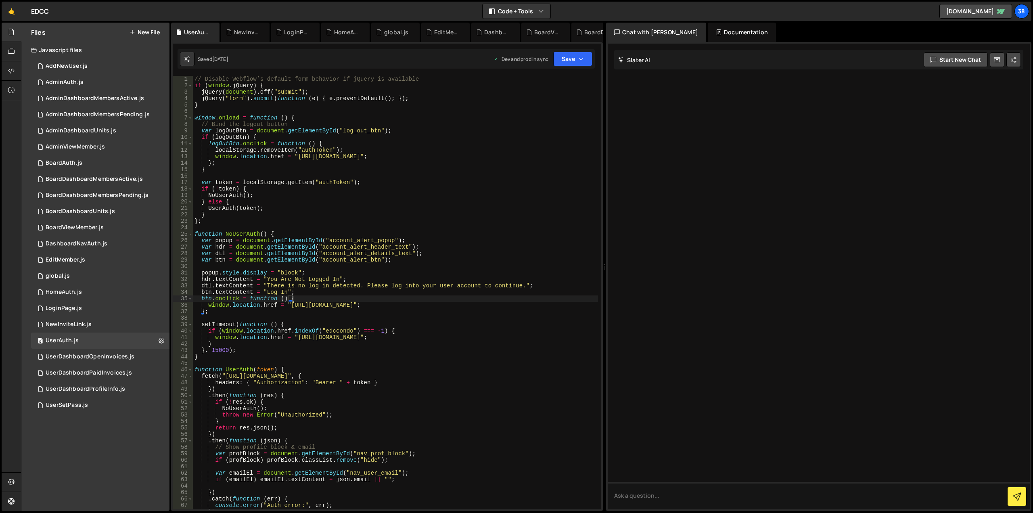
type textarea "}"
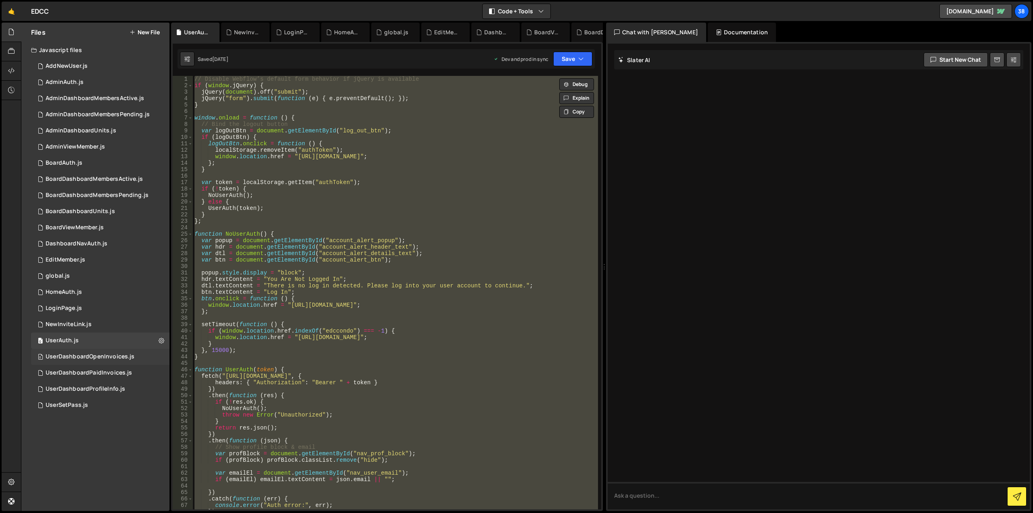
click at [79, 357] on div "UserDashboardOpenInvoices.js" at bounding box center [90, 356] width 89 height 7
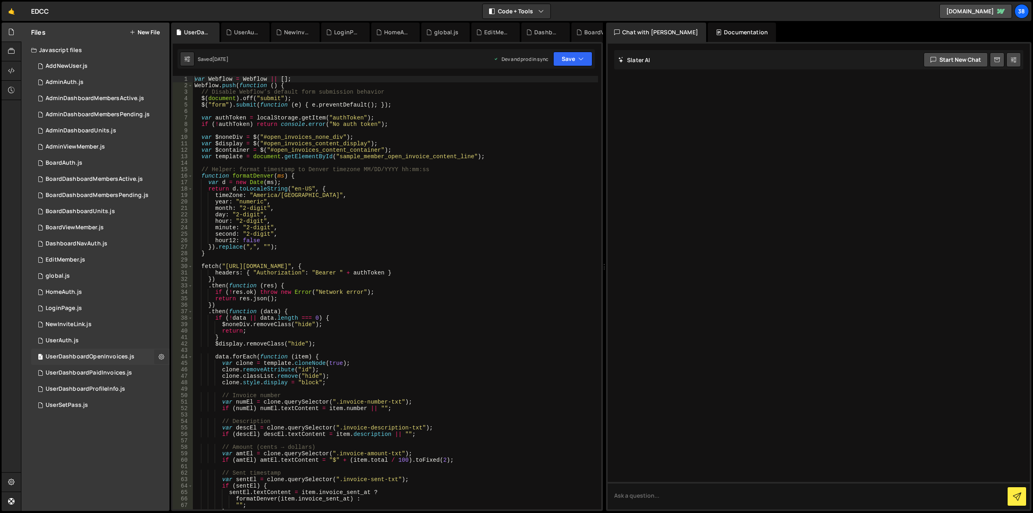
click at [159, 355] on icon at bounding box center [162, 357] width 6 height 8
type input "UserDashboardOpenInvoices"
radio input "true"
click at [198, 373] on button "Edit File Settings" at bounding box center [210, 374] width 79 height 16
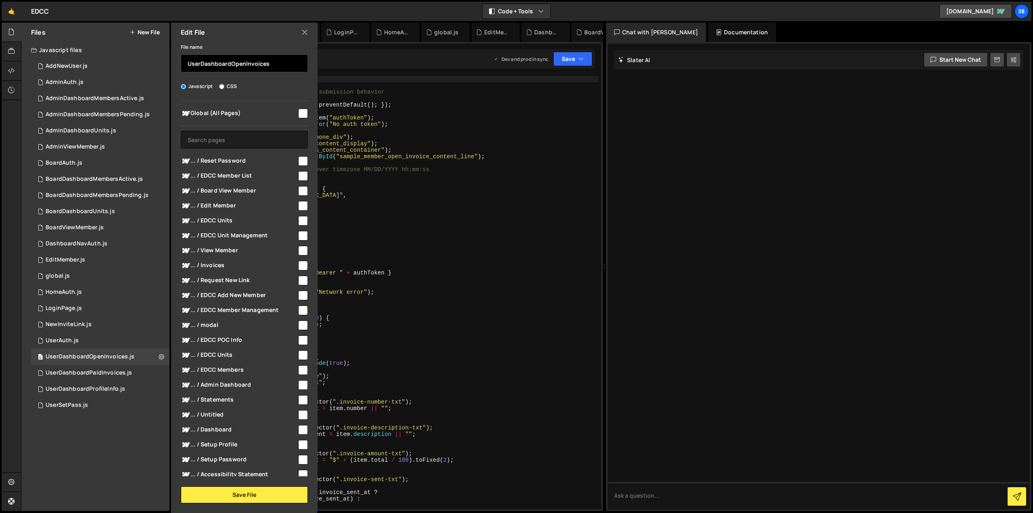
click at [245, 60] on input "UserDashboardOpenInvoices" at bounding box center [244, 63] width 127 height 18
click at [495, 281] on div "var Webflow = Webflow || [ ] ; Webflow . push ( function ( ) { // Disable Webfl…" at bounding box center [395, 299] width 405 height 446
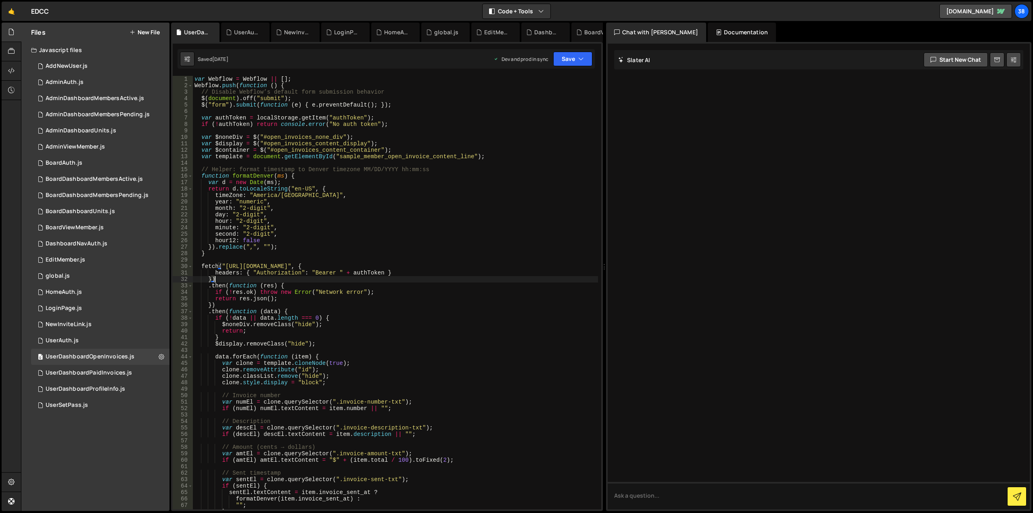
type textarea "});"
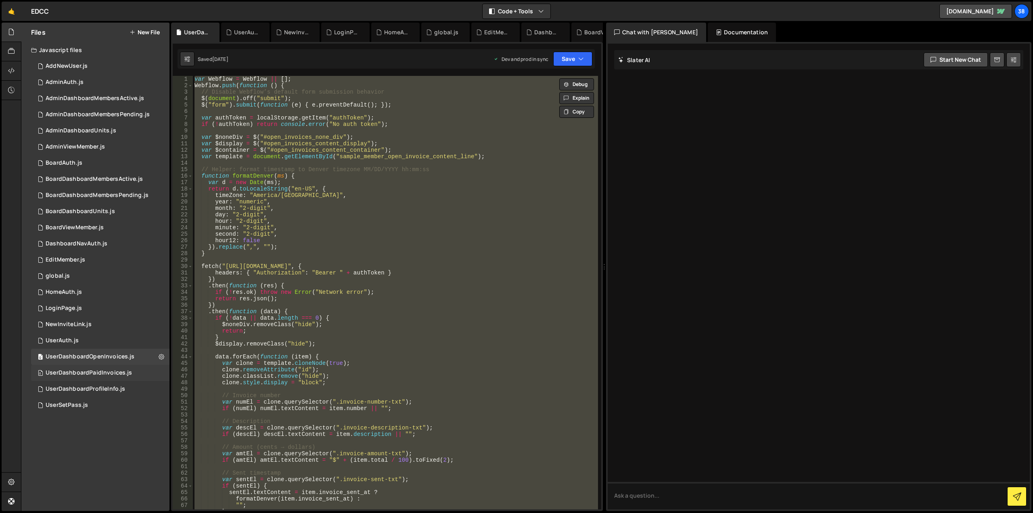
click at [96, 372] on div "UserDashboardPaidInvoices.js" at bounding box center [89, 372] width 86 height 7
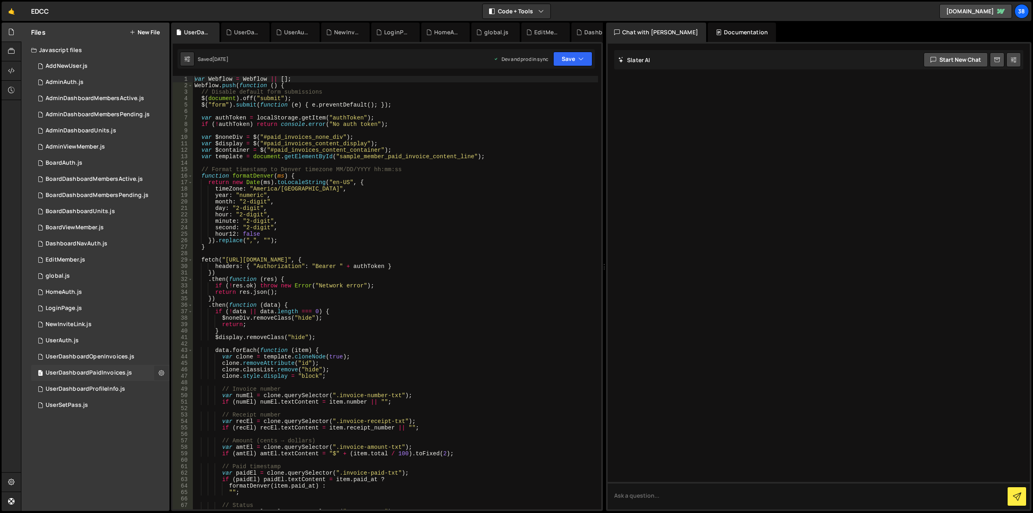
click at [163, 371] on icon at bounding box center [162, 373] width 6 height 8
type input "UserDashboardPaidInvoices"
radio input "true"
drag, startPoint x: 184, startPoint y: 388, endPoint x: 180, endPoint y: 393, distance: 6.9
click at [180, 393] on button "Edit File Settings" at bounding box center [210, 390] width 79 height 16
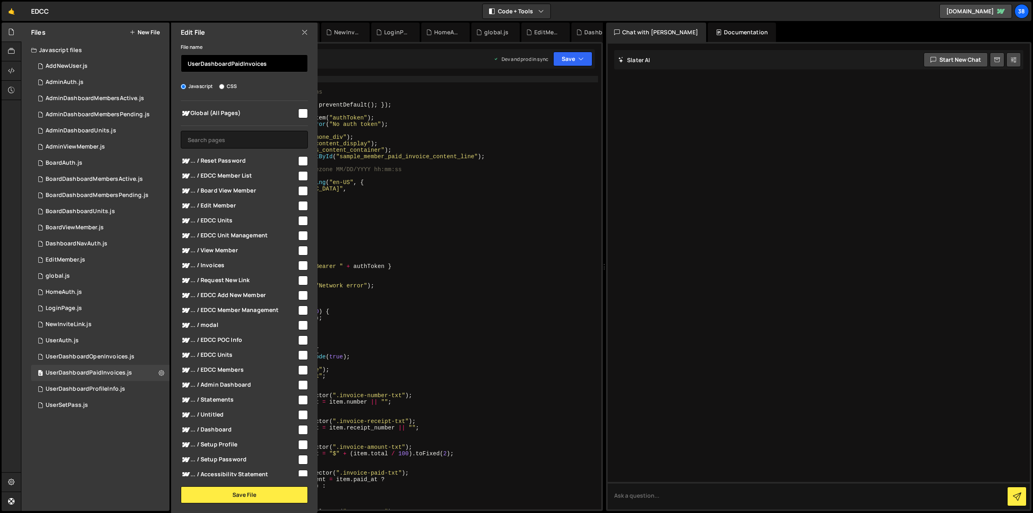
click at [222, 61] on input "UserDashboardPaidInvoices" at bounding box center [244, 63] width 127 height 18
click at [490, 183] on div "var Webflow = Webflow || [ ] ; Webflow . push ( function ( ) { // Disable defau…" at bounding box center [395, 299] width 405 height 446
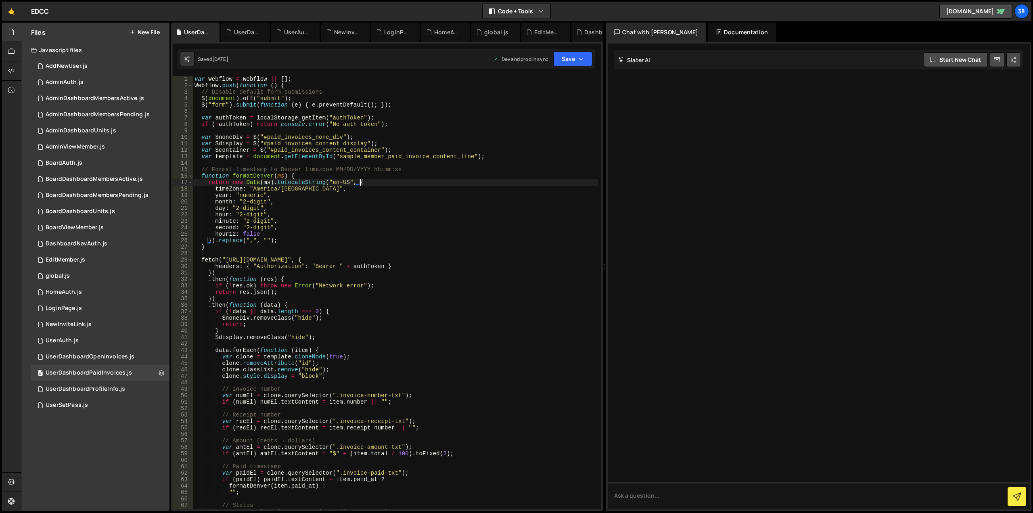
type textarea "});"
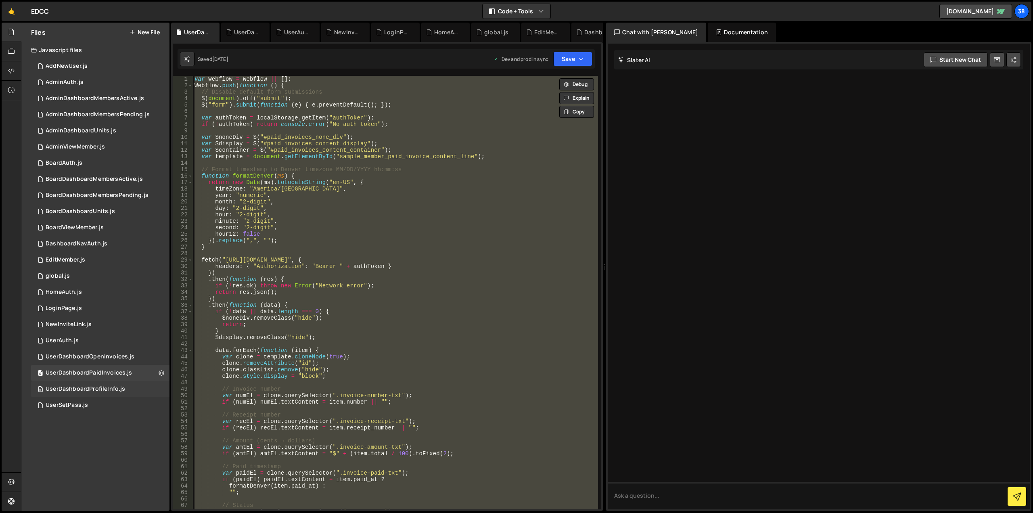
click at [96, 391] on div "UserDashboardProfileInfo.js" at bounding box center [85, 388] width 79 height 7
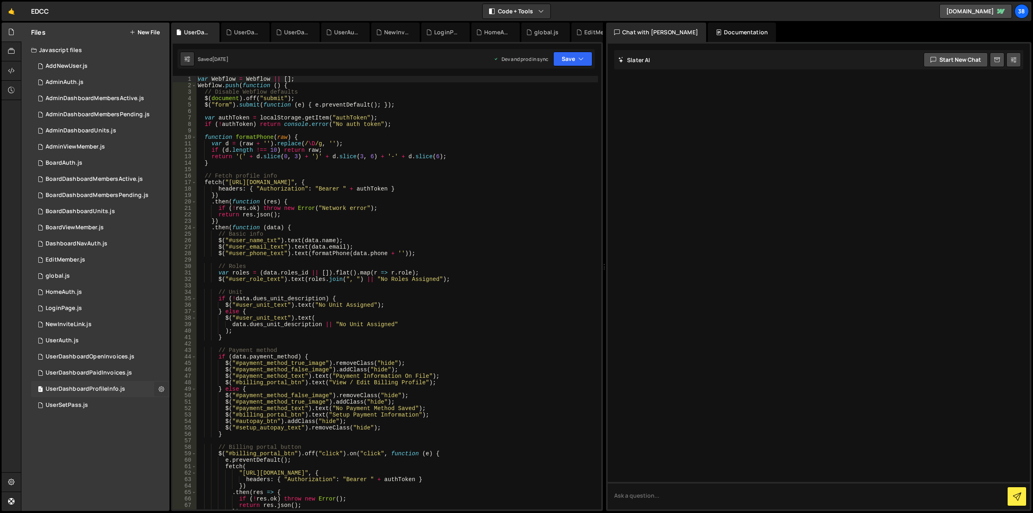
click at [162, 388] on icon at bounding box center [162, 389] width 6 height 8
type input "UserDashboardProfileInfo"
radio input "true"
click at [187, 403] on button "Edit File Settings" at bounding box center [210, 406] width 79 height 16
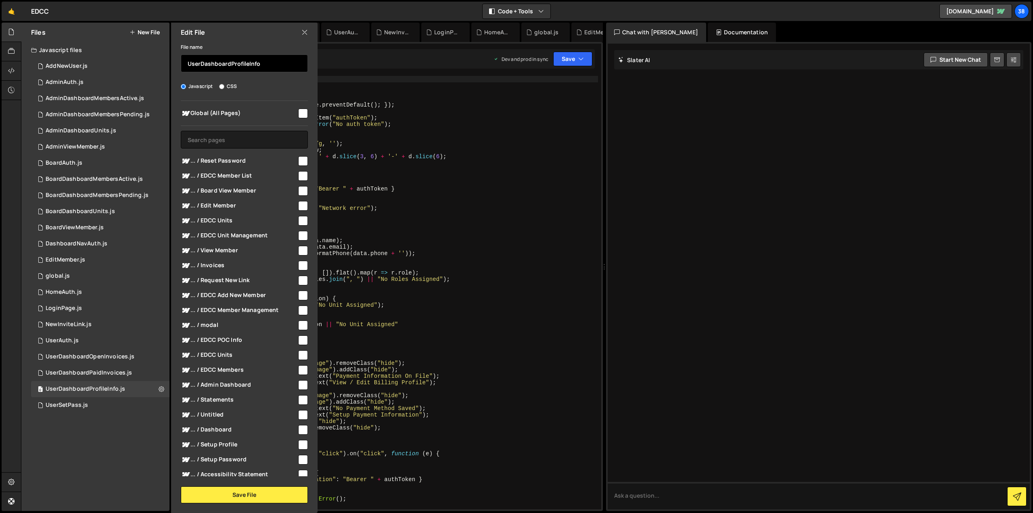
click at [214, 61] on input "UserDashboardProfileInfo" at bounding box center [244, 63] width 127 height 18
click at [414, 324] on div "var Webflow = Webflow || [ ] ; Webflow . push ( function ( ) { // Disable Webfl…" at bounding box center [397, 299] width 402 height 446
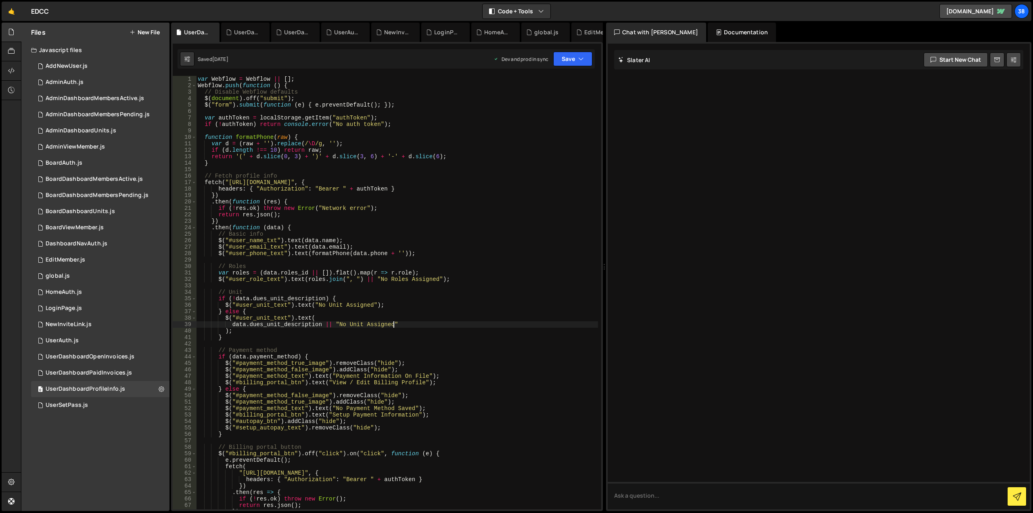
type textarea "});"
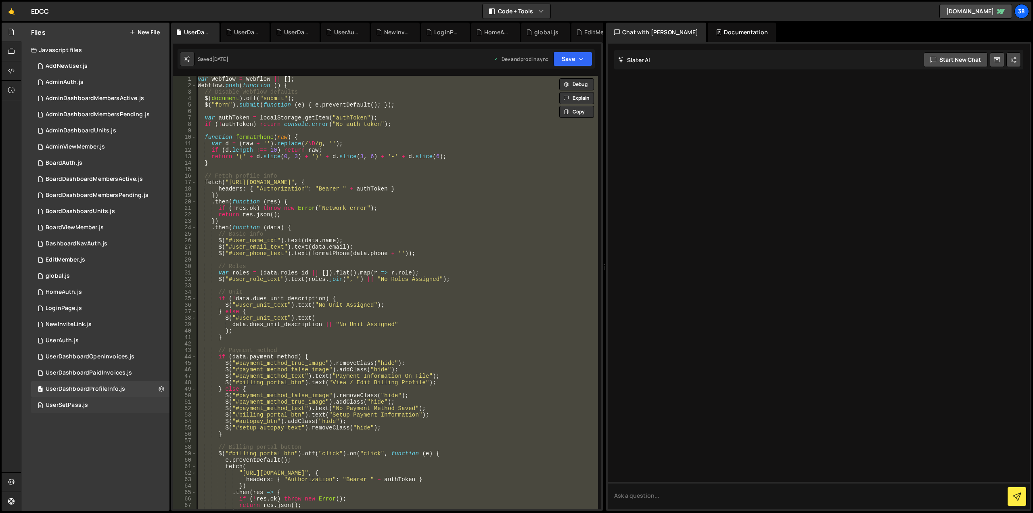
click at [120, 406] on div "0 UserSetPass.js 0" at bounding box center [100, 405] width 138 height 16
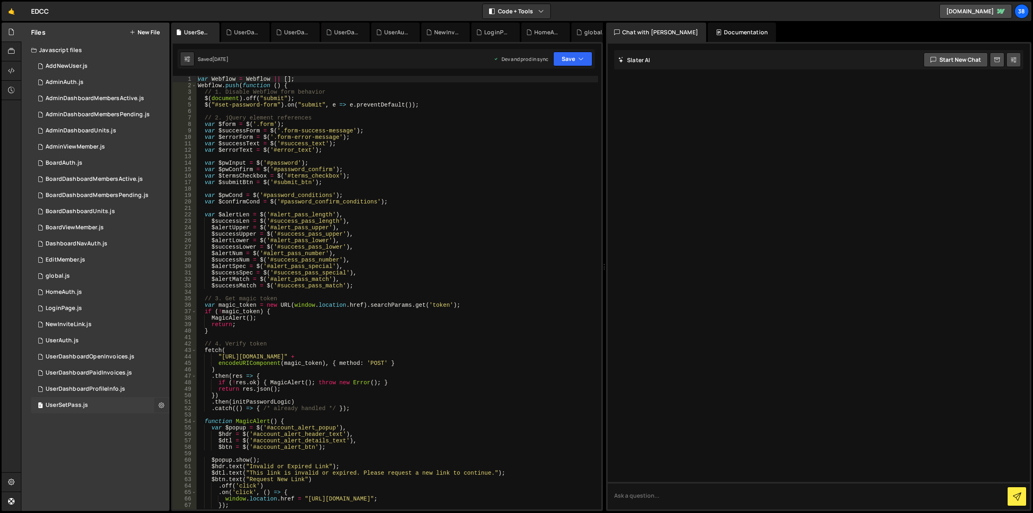
click at [162, 410] on button at bounding box center [161, 405] width 15 height 15
type input "UserSetPass"
radio input "true"
click at [183, 421] on button "Edit File Settings" at bounding box center [210, 422] width 79 height 16
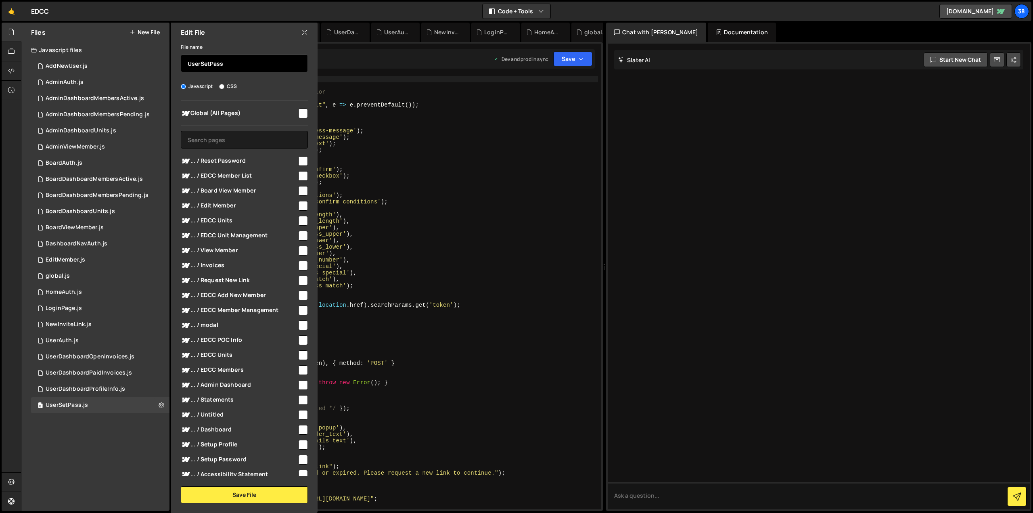
click at [213, 63] on input "UserSetPass" at bounding box center [244, 63] width 127 height 18
click at [425, 238] on div "var Webflow = Webflow || [ ] ; Webflow . push ( function ( ) { // 1. Disable We…" at bounding box center [397, 299] width 402 height 446
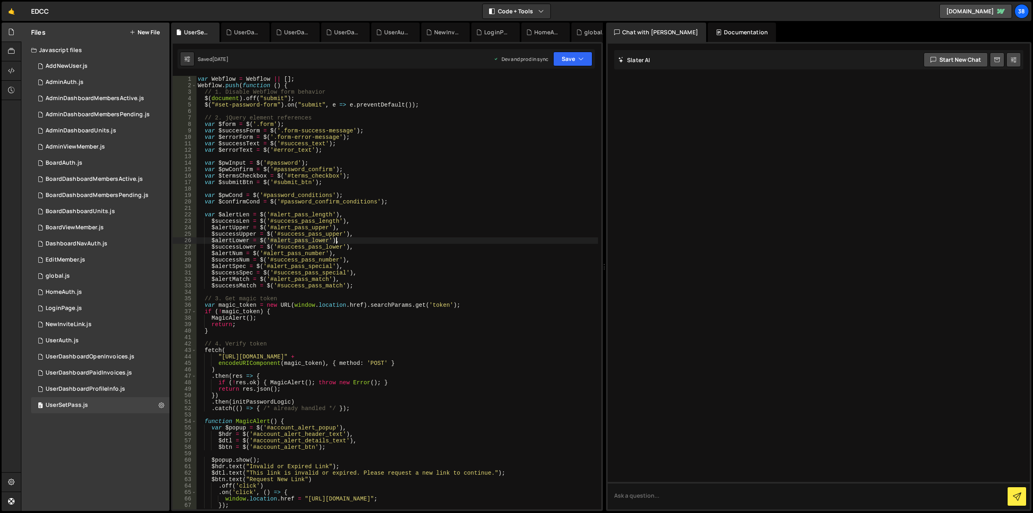
type textarea "});"
